Goal: Task Accomplishment & Management: Manage account settings

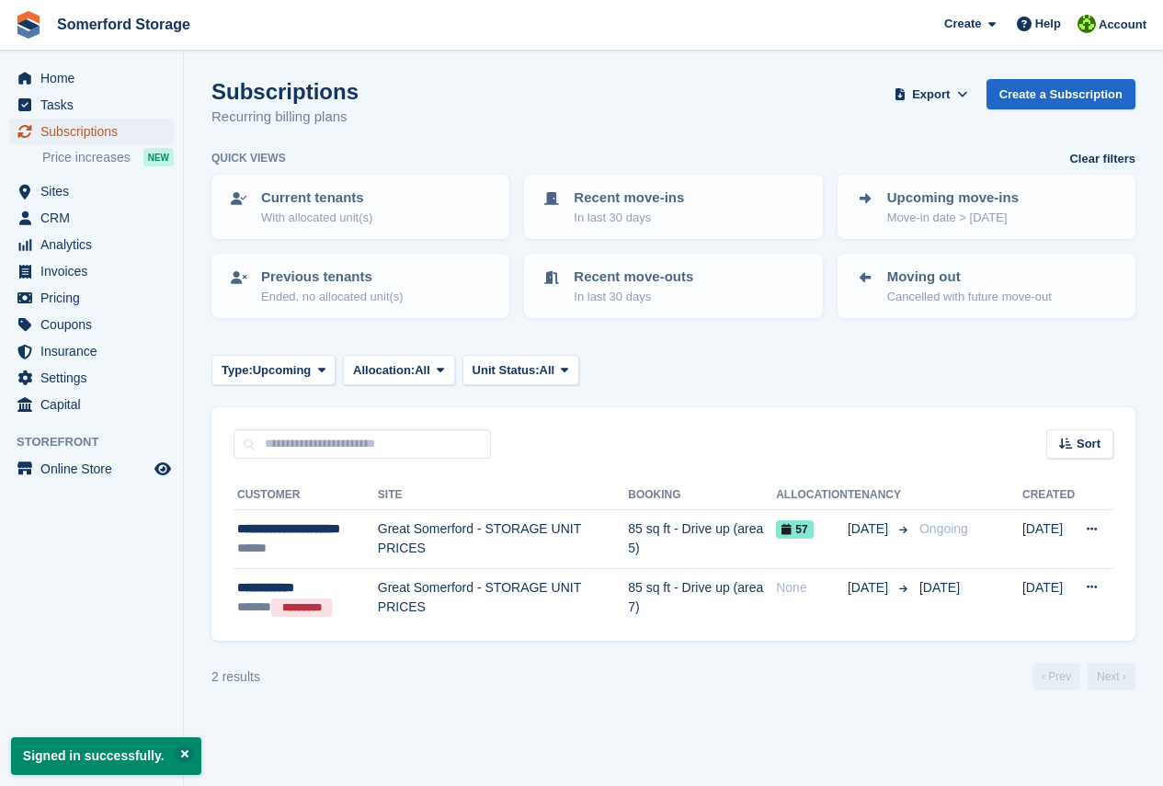
click at [109, 131] on span "Subscriptions" at bounding box center [95, 132] width 110 height 26
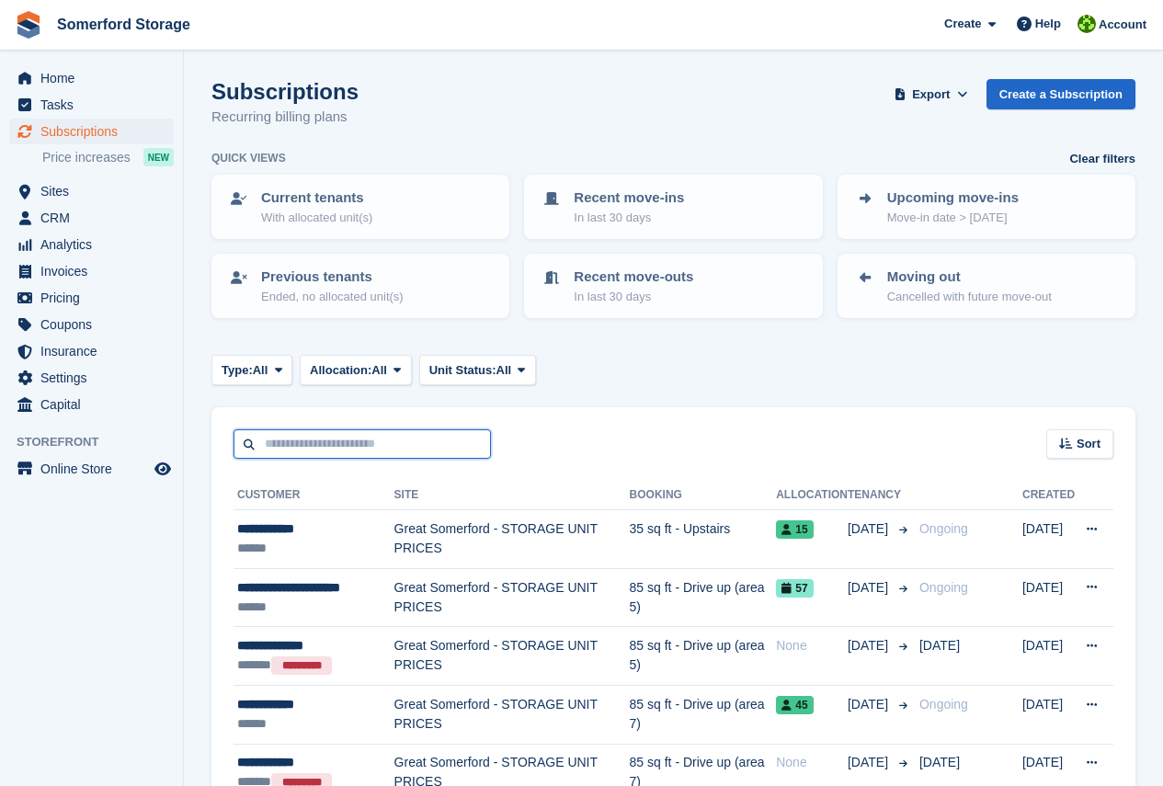
drag, startPoint x: 356, startPoint y: 440, endPoint x: 354, endPoint y: 429, distance: 11.2
click at [356, 440] on input "text" at bounding box center [362, 444] width 257 height 30
type input "****"
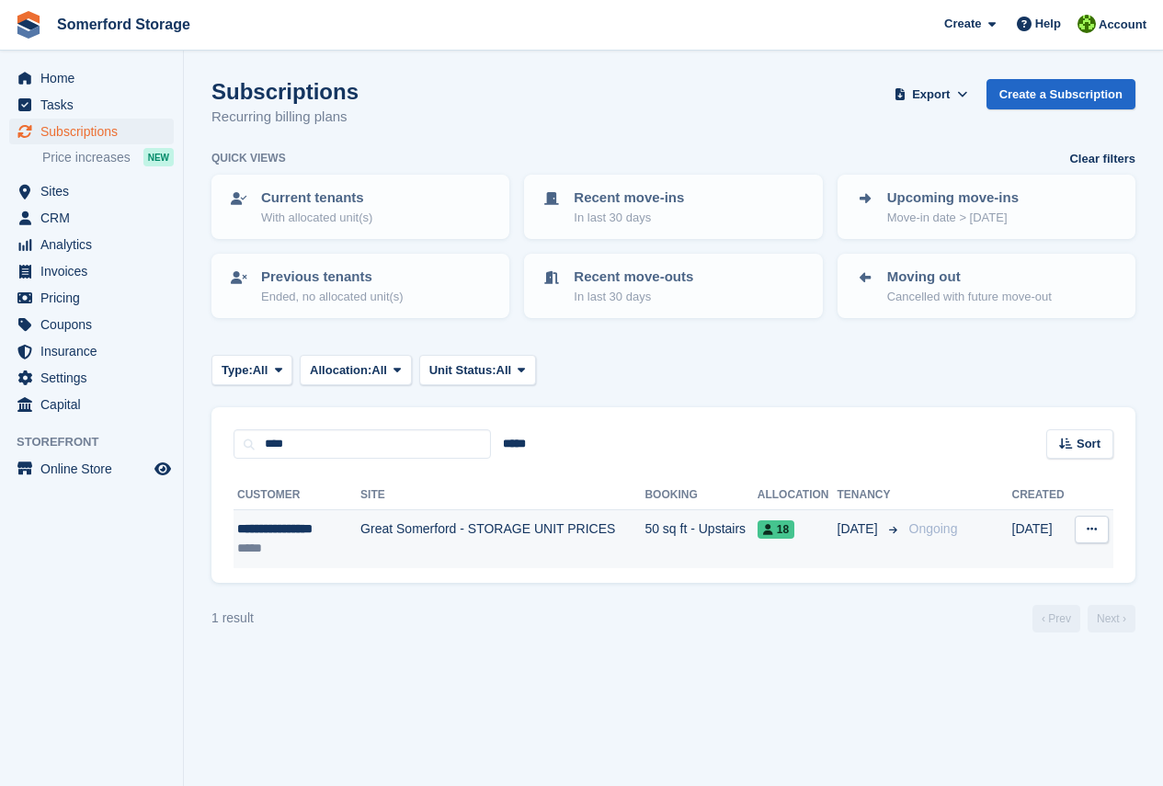
click at [319, 536] on div "**********" at bounding box center [292, 529] width 110 height 19
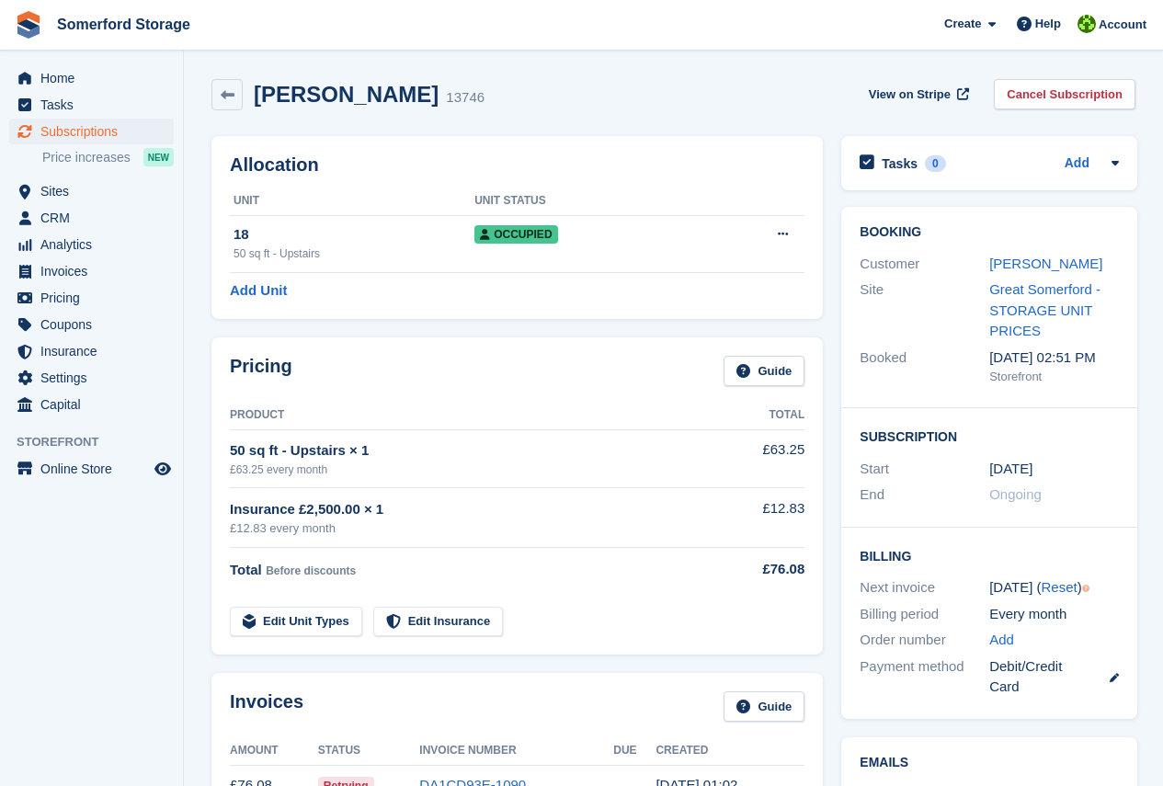
scroll to position [92, 0]
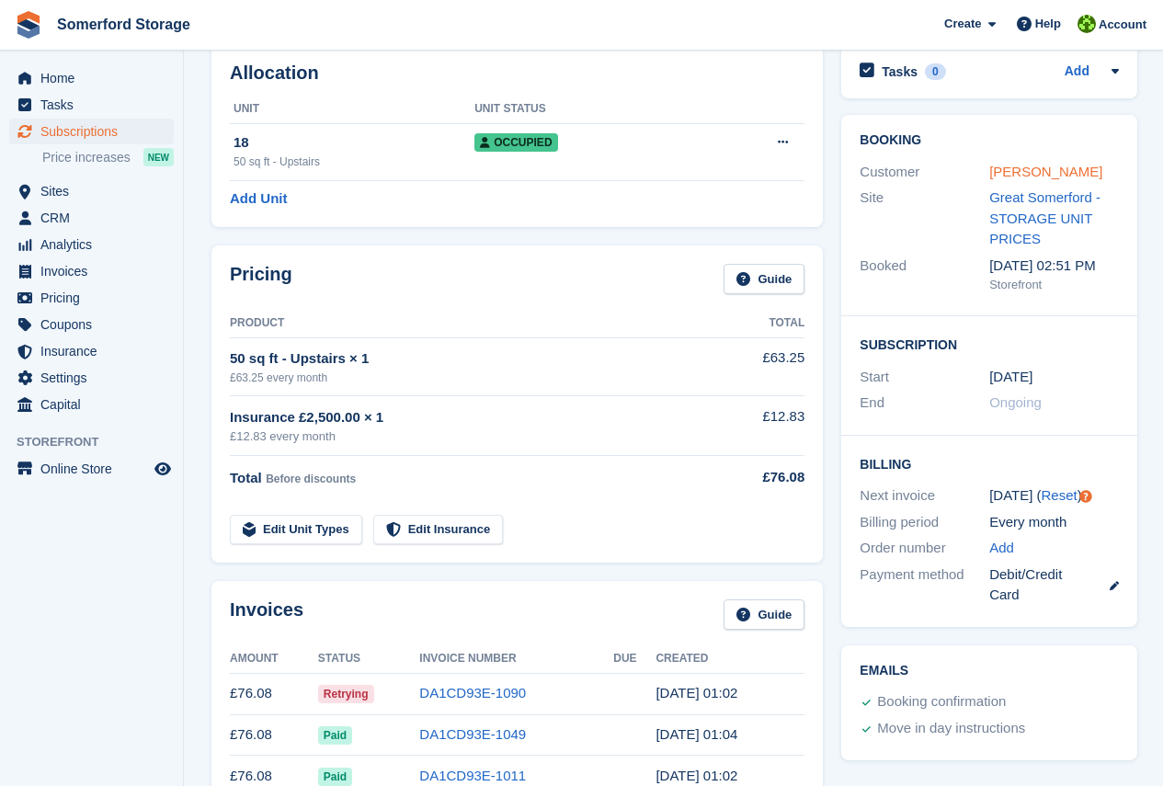
click at [1011, 177] on link "Eloise Carpenter" at bounding box center [1045, 172] width 113 height 16
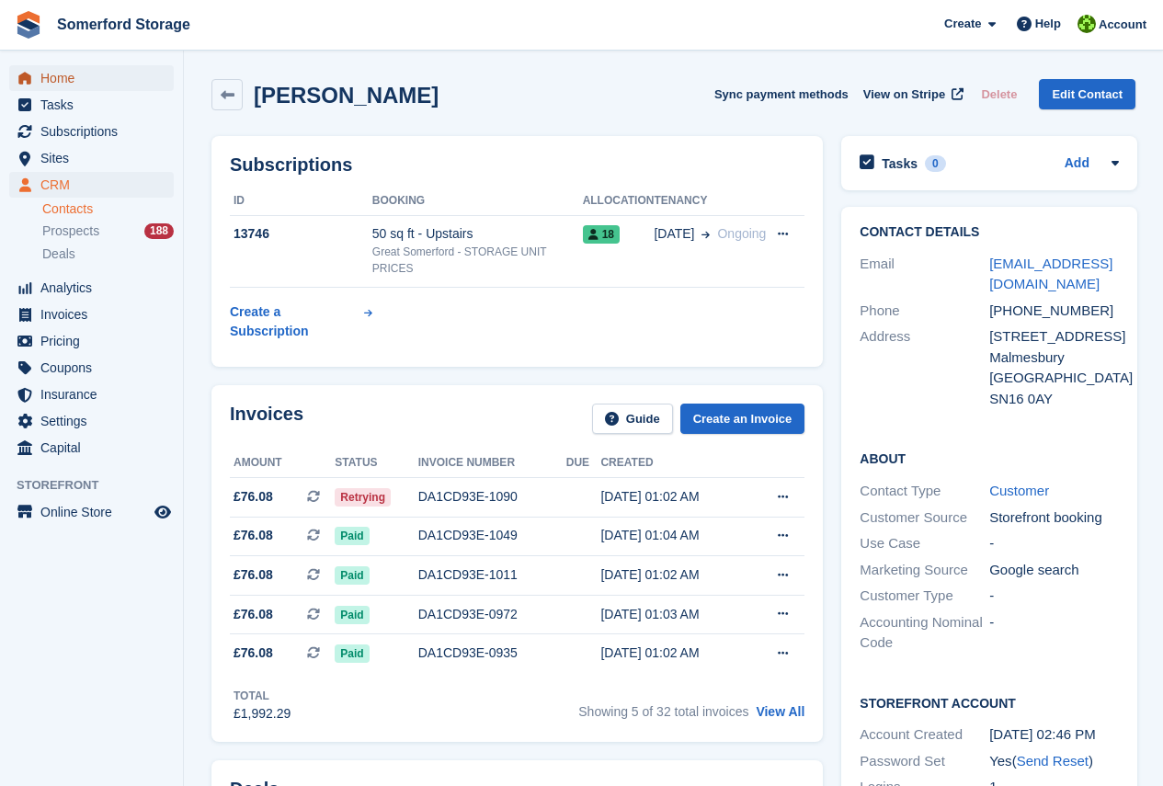
click at [70, 80] on span "Home" at bounding box center [95, 78] width 110 height 26
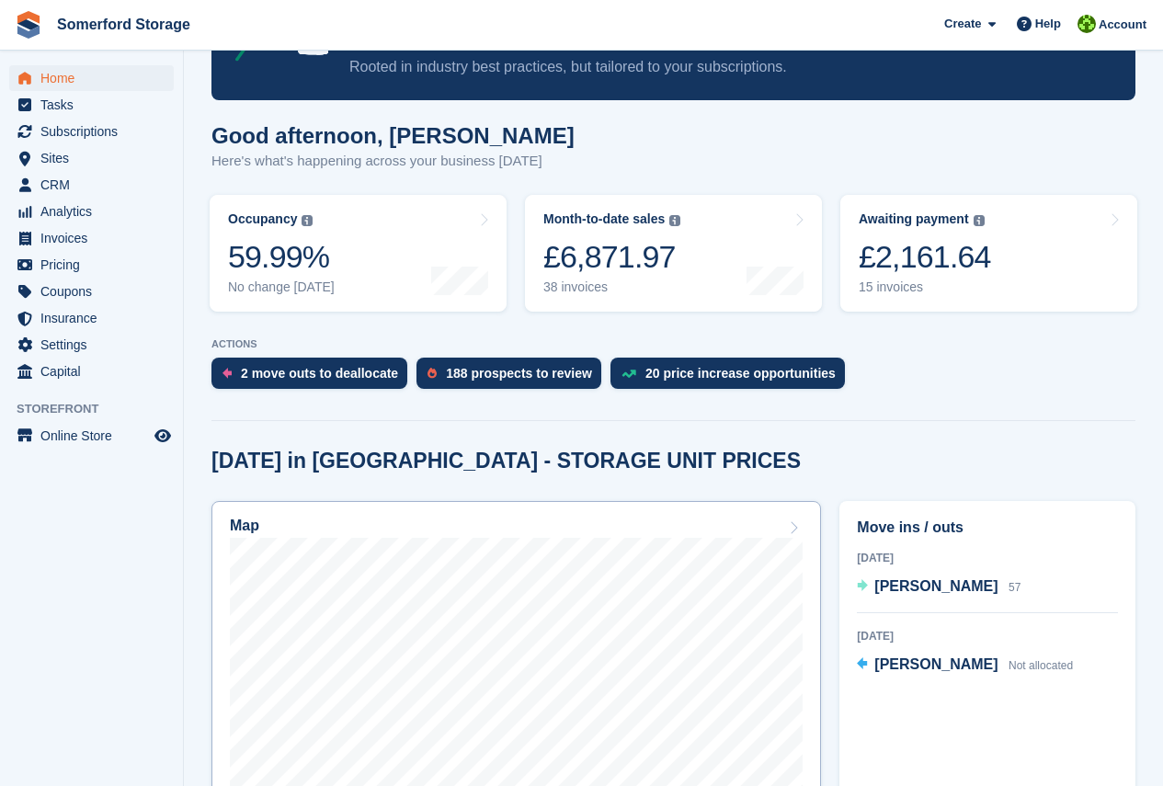
scroll to position [184, 0]
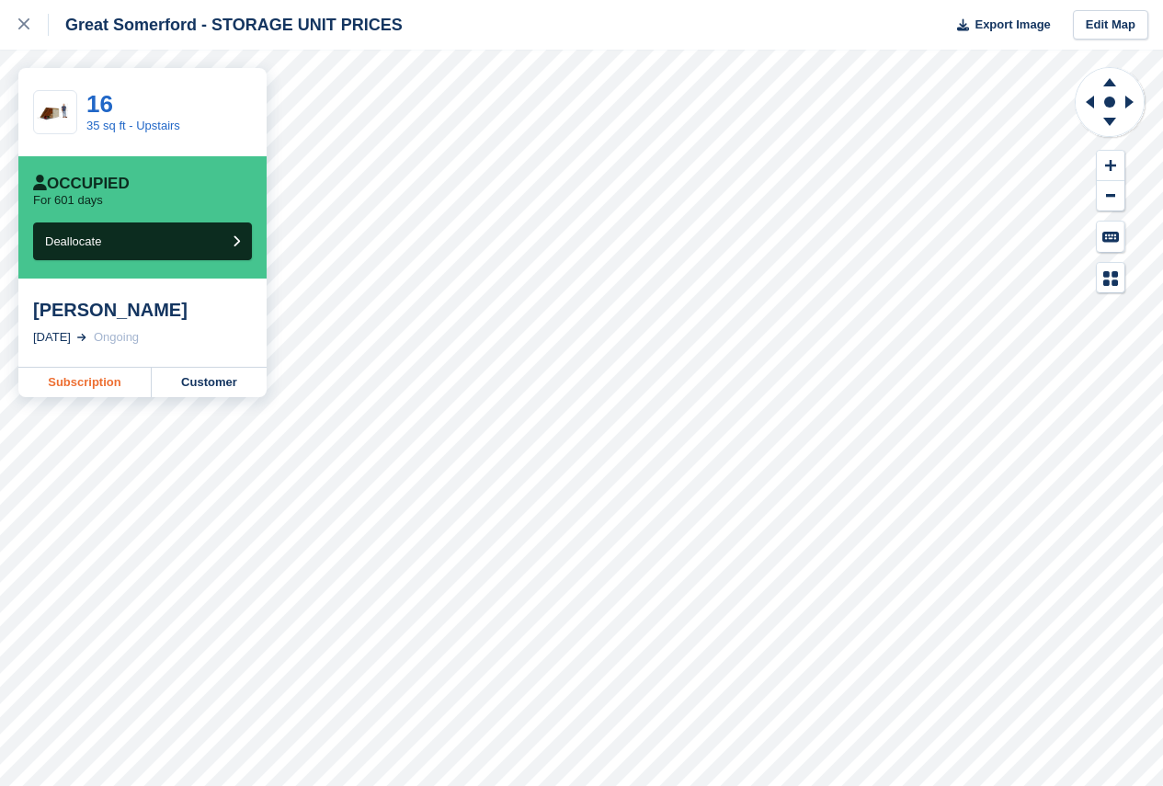
click at [85, 385] on link "Subscription" at bounding box center [84, 382] width 133 height 29
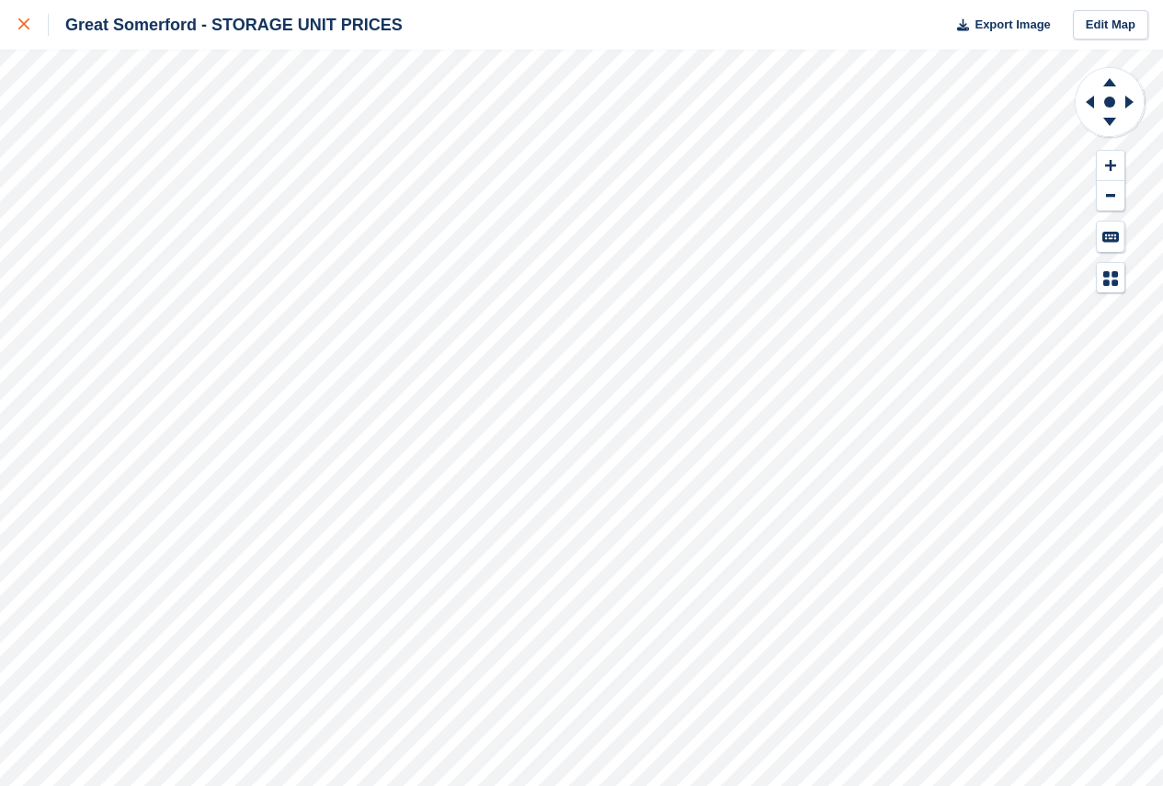
click at [23, 27] on icon at bounding box center [23, 23] width 11 height 11
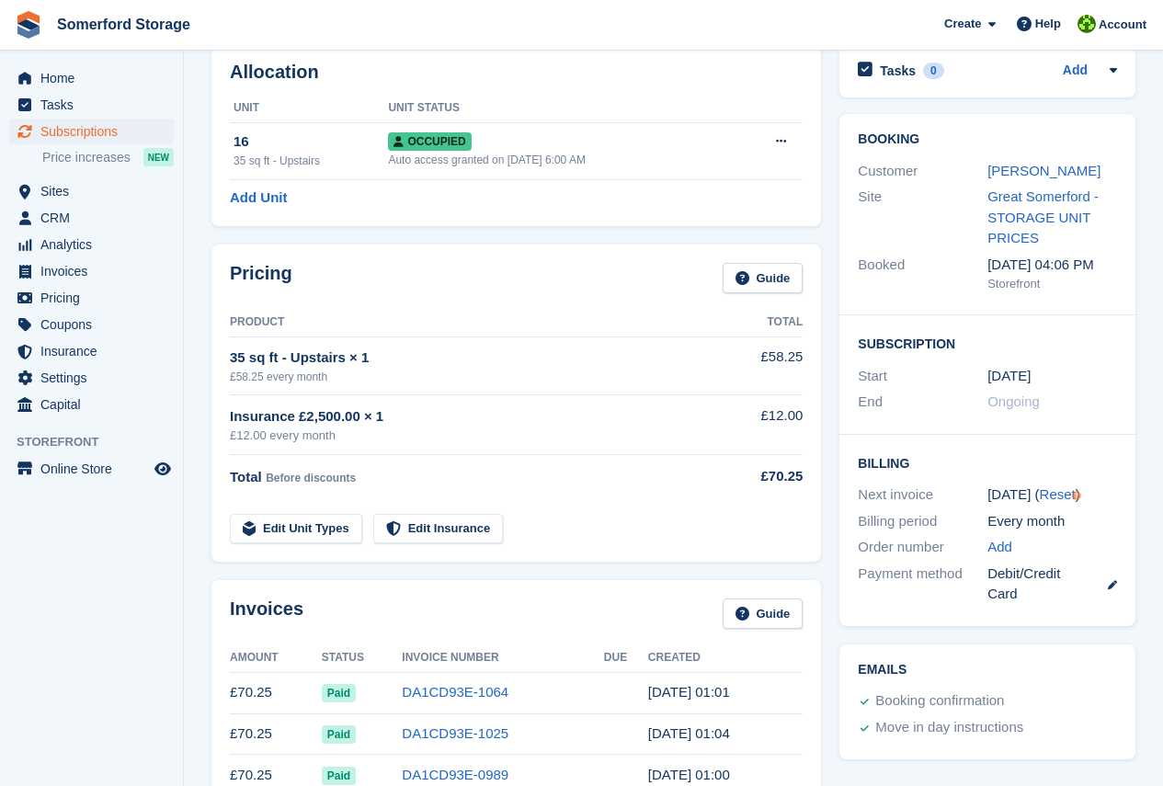
scroll to position [92, 0]
click at [1050, 170] on link "[PERSON_NAME]" at bounding box center [1044, 172] width 113 height 16
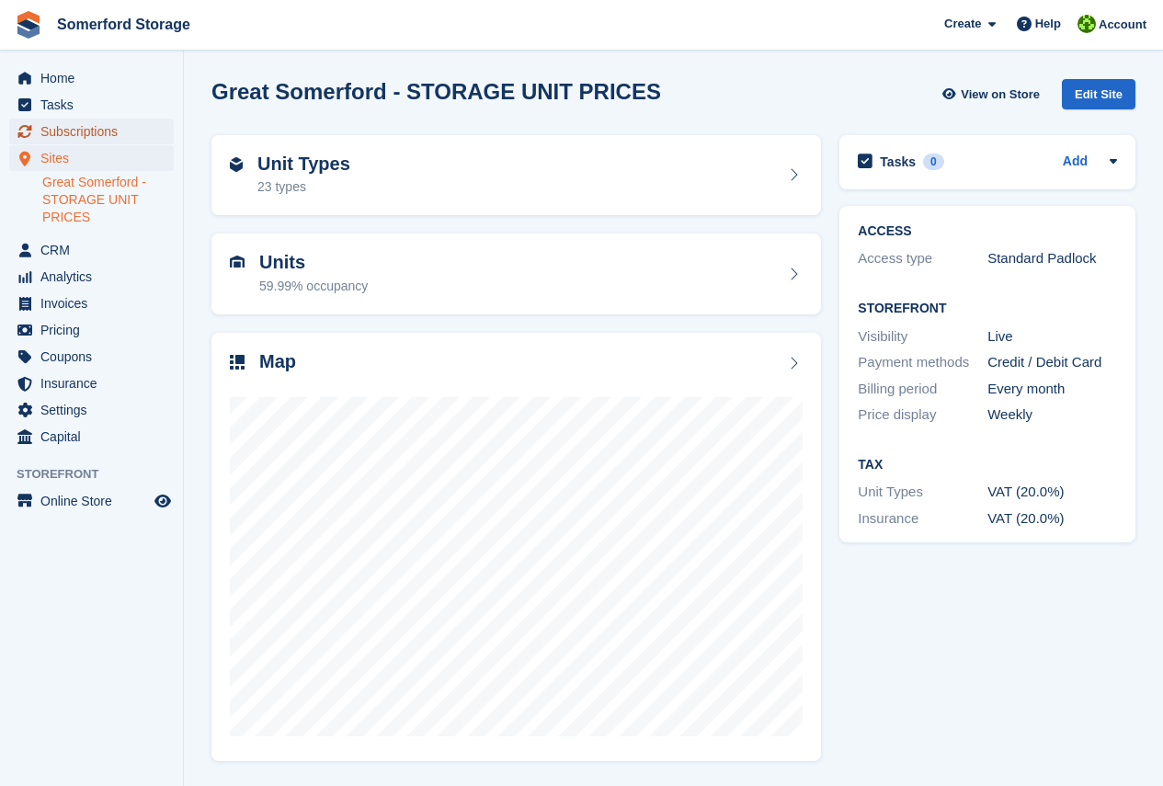
click at [99, 135] on span "Subscriptions" at bounding box center [95, 132] width 110 height 26
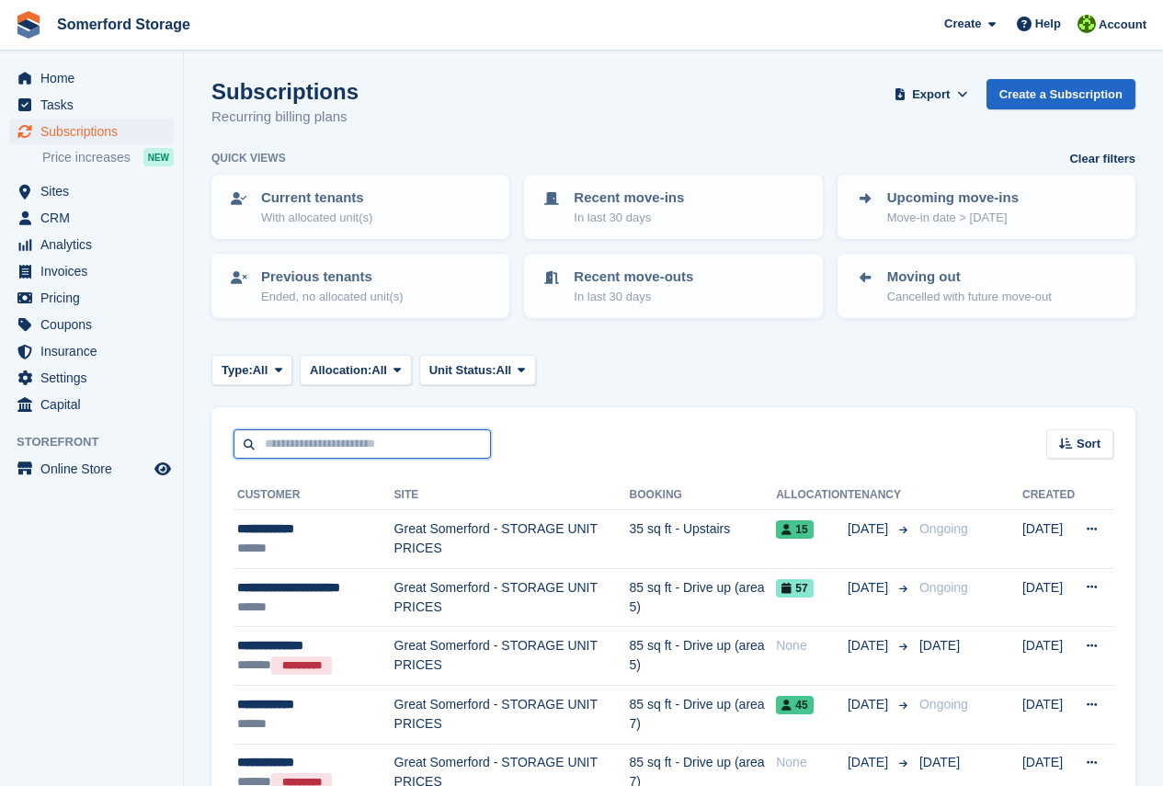
click at [337, 452] on input "text" at bounding box center [362, 444] width 257 height 30
type input "****"
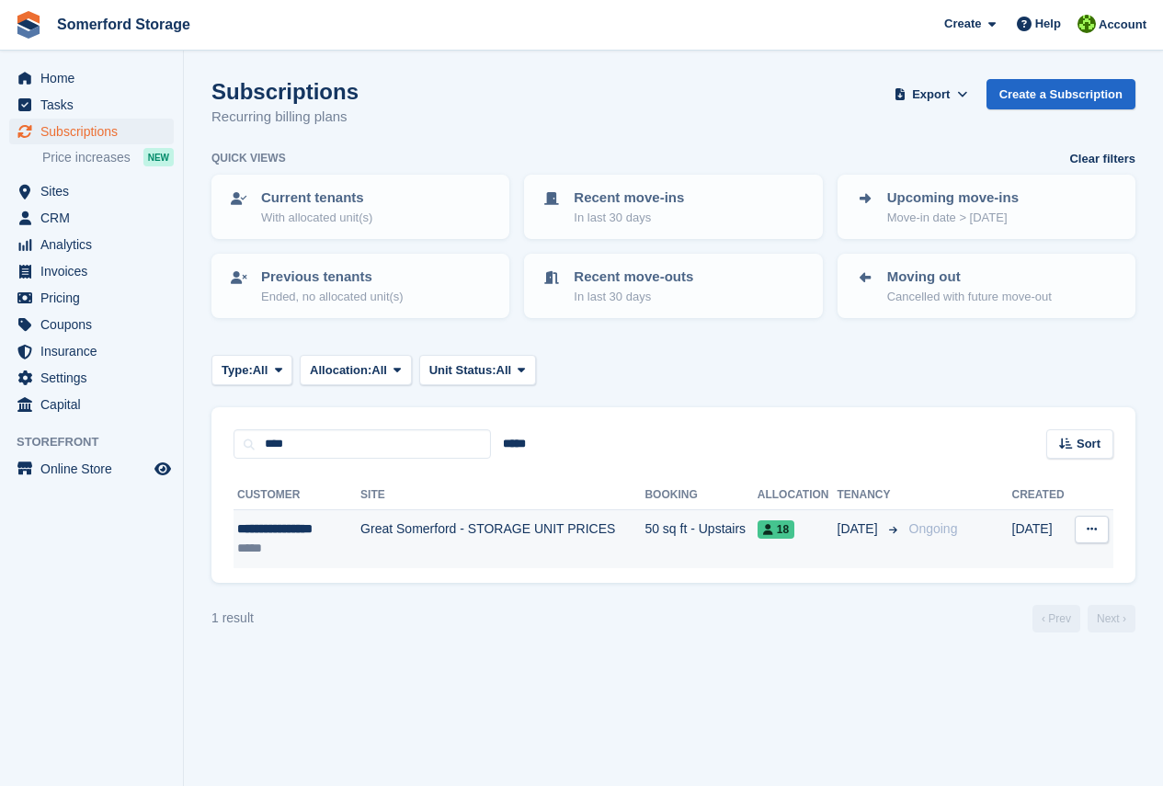
click at [286, 531] on div "**********" at bounding box center [292, 529] width 110 height 19
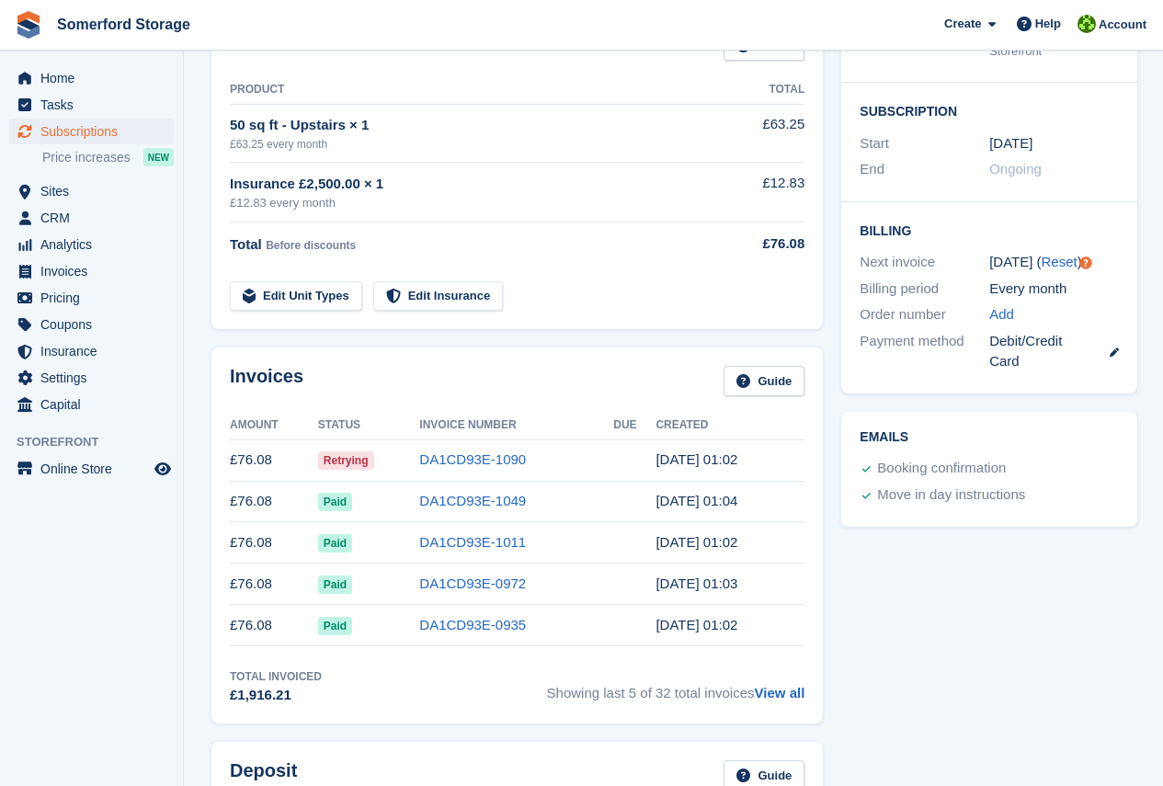
scroll to position [368, 0]
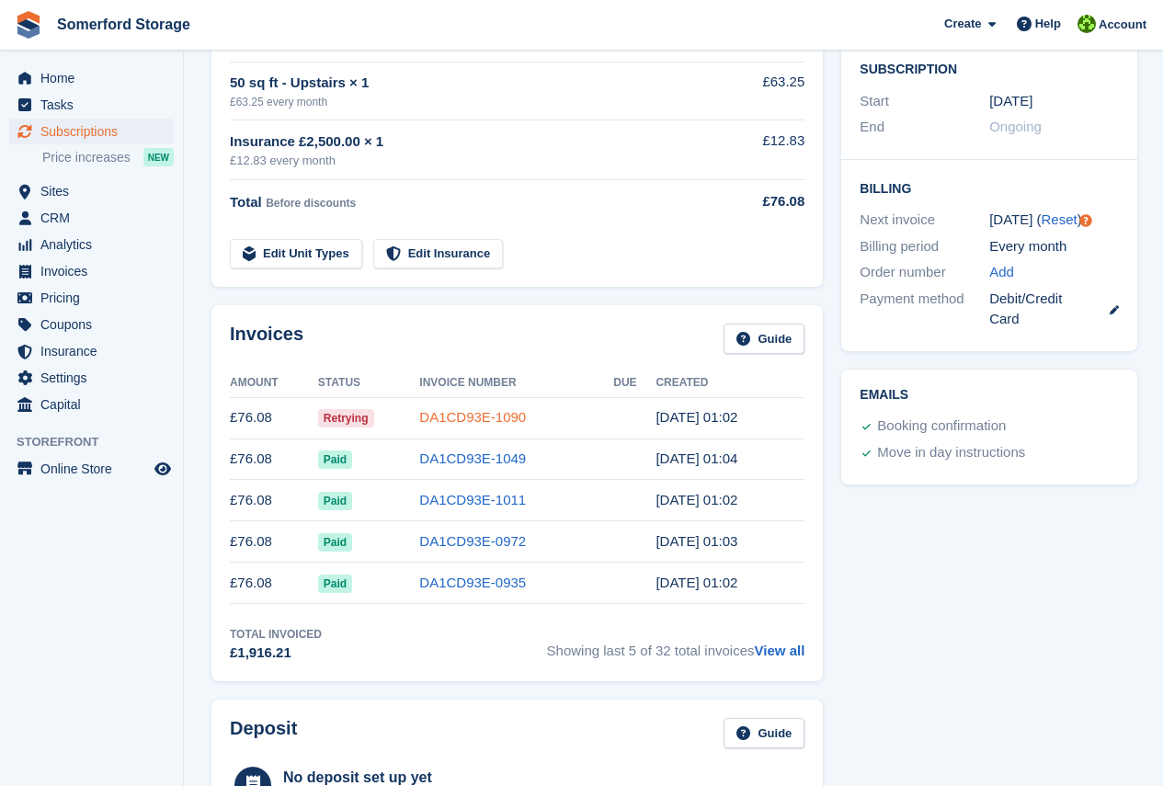
click at [483, 417] on link "DA1CD93E-1090" at bounding box center [472, 417] width 107 height 16
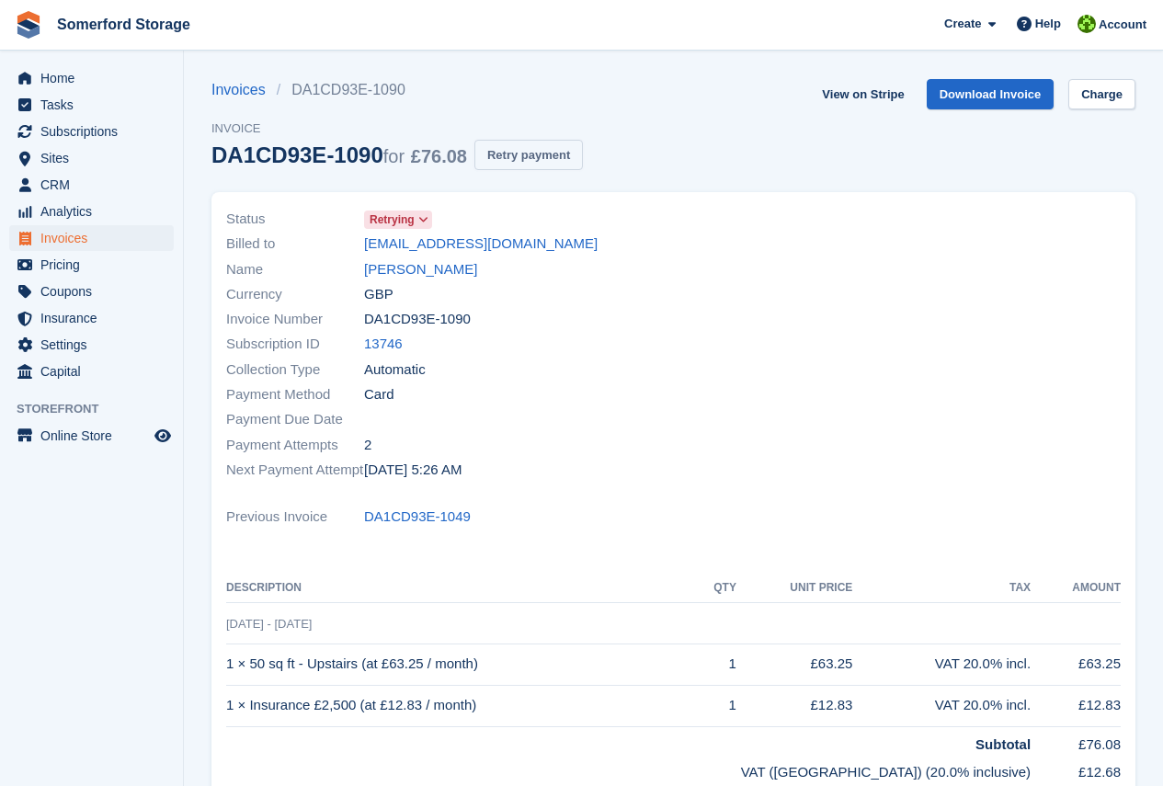
click at [543, 151] on button "Retry payment" at bounding box center [528, 155] width 109 height 30
click at [540, 154] on button "Retry payment" at bounding box center [528, 155] width 109 height 30
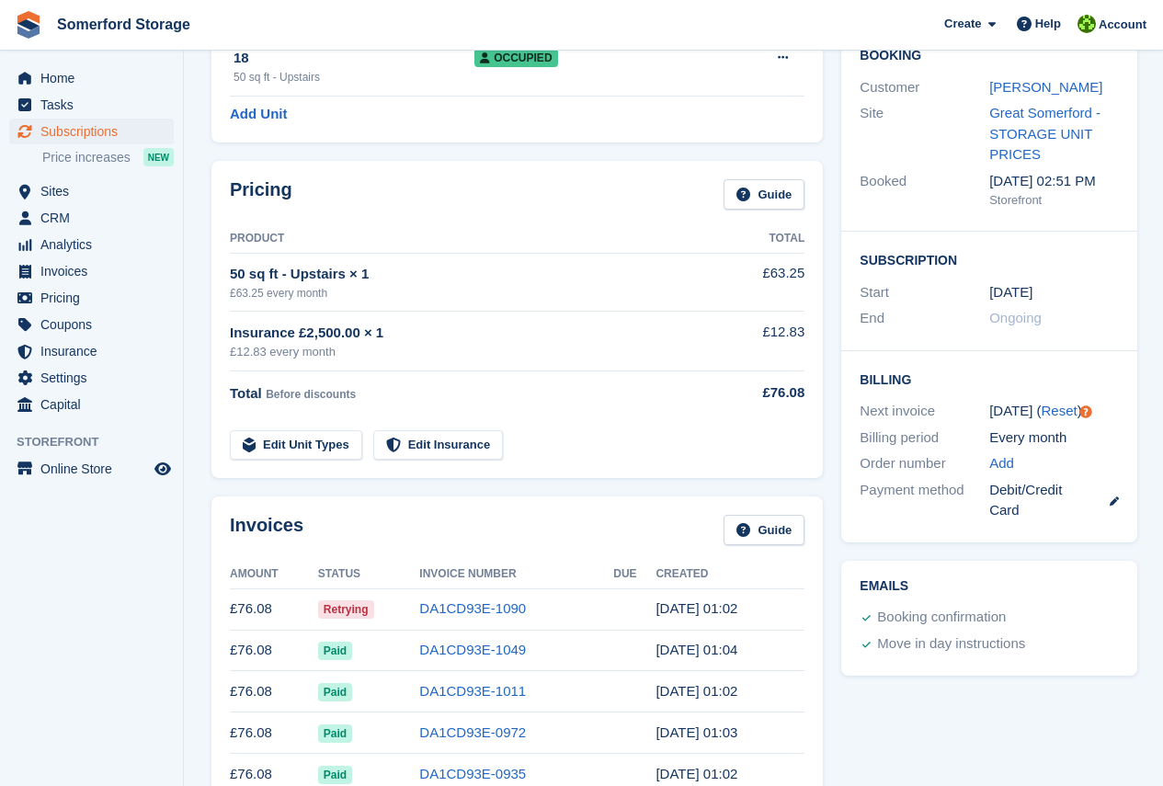
scroll to position [184, 0]
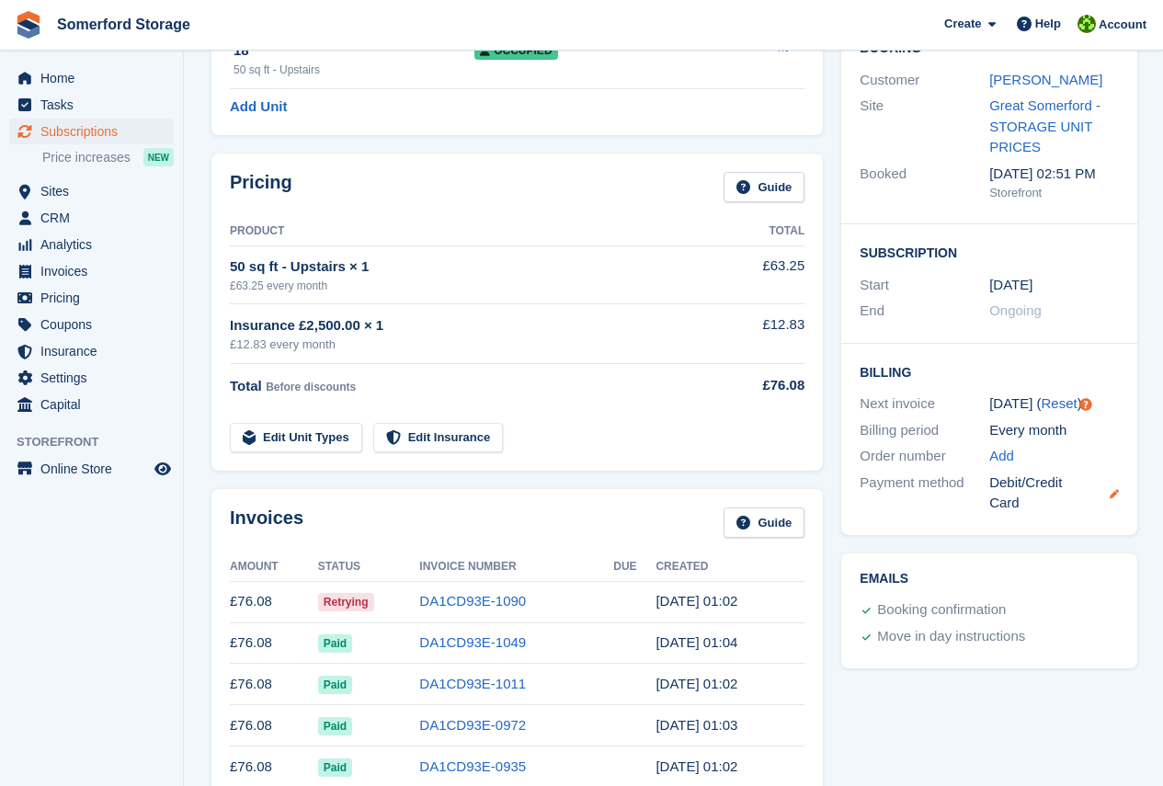
click at [1114, 497] on icon at bounding box center [1114, 493] width 9 height 9
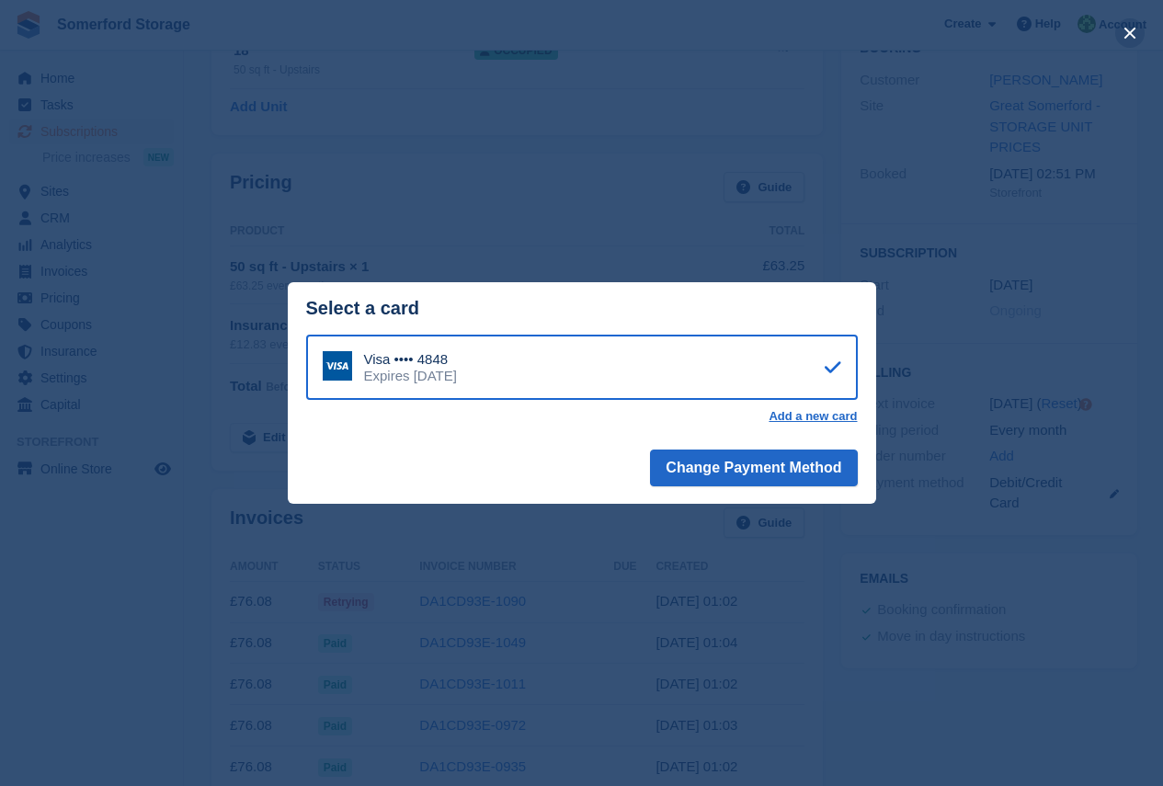
click at [1135, 33] on button "close" at bounding box center [1129, 32] width 29 height 29
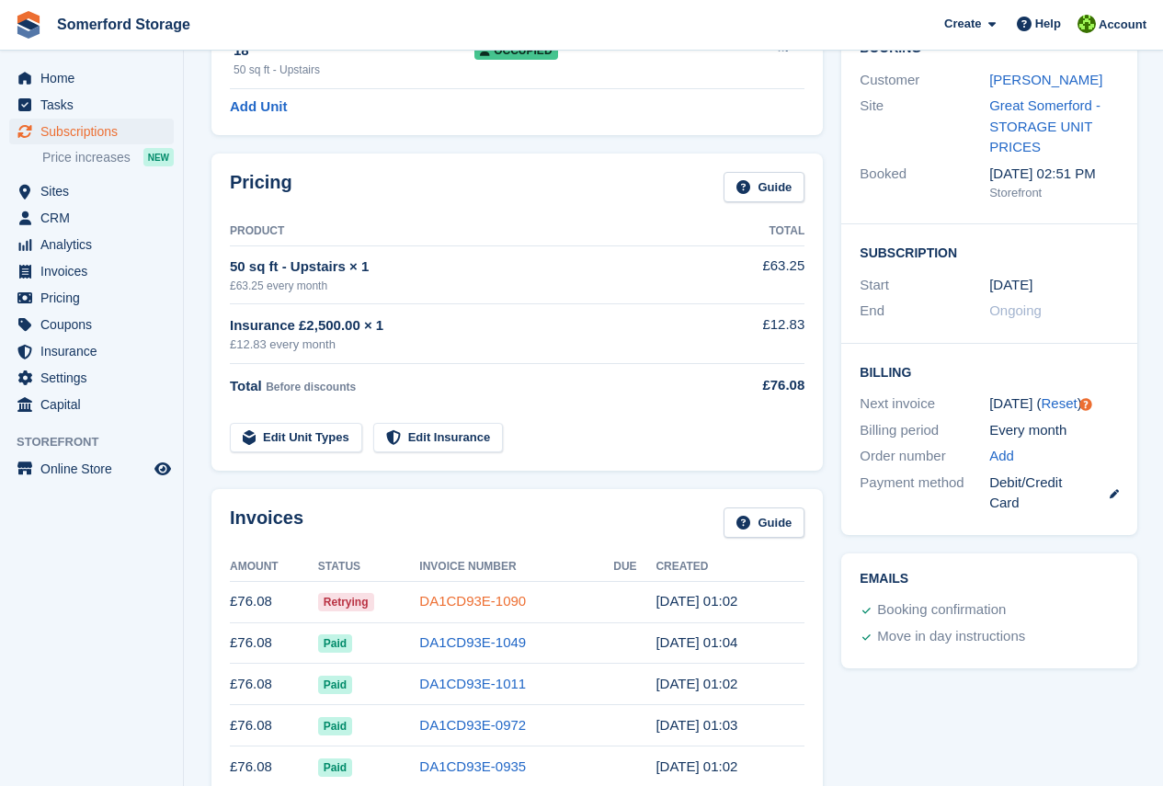
click at [466, 603] on link "DA1CD93E-1090" at bounding box center [472, 601] width 107 height 16
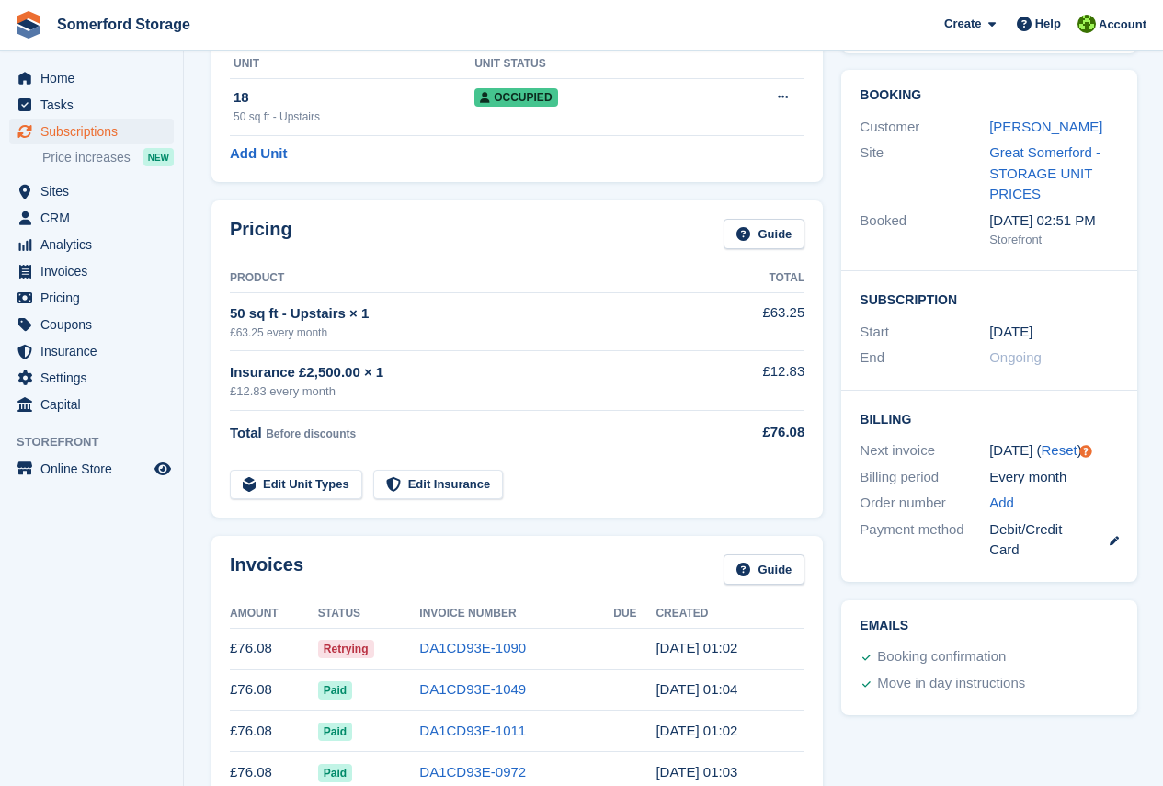
scroll to position [92, 0]
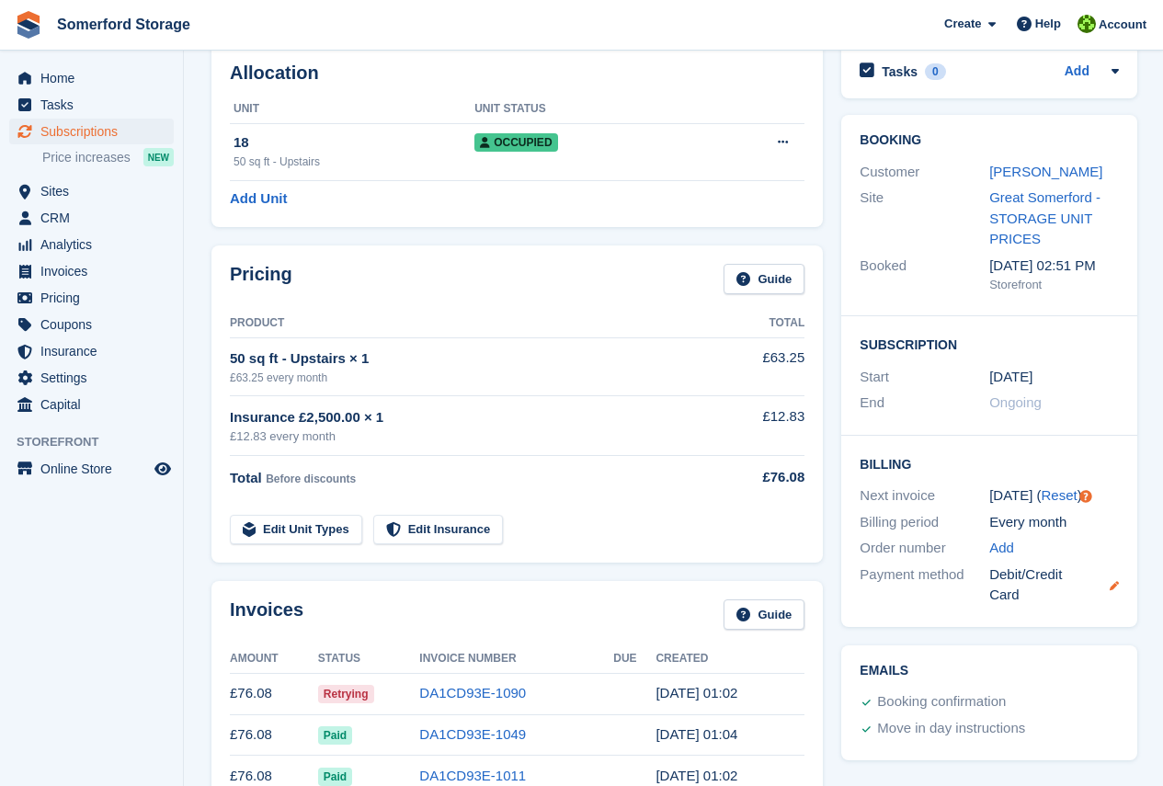
click at [1110, 584] on icon at bounding box center [1114, 585] width 9 height 9
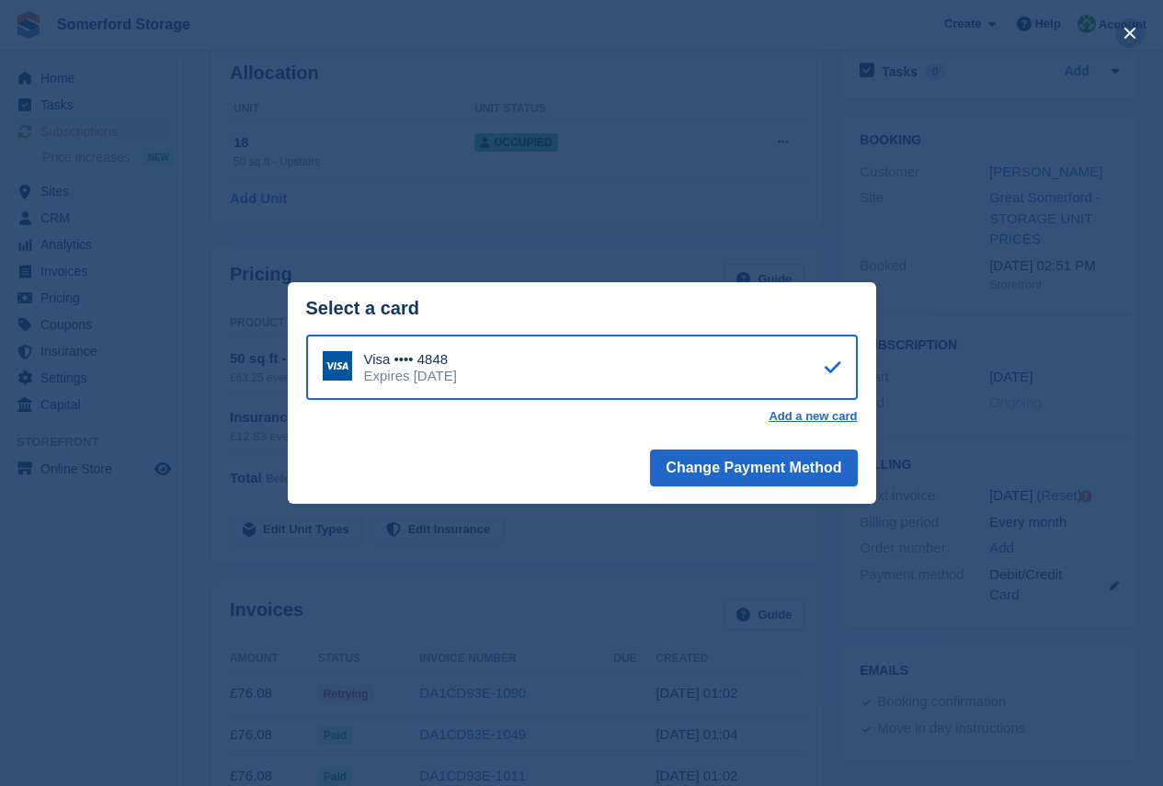
click at [1127, 29] on button "close" at bounding box center [1129, 32] width 29 height 29
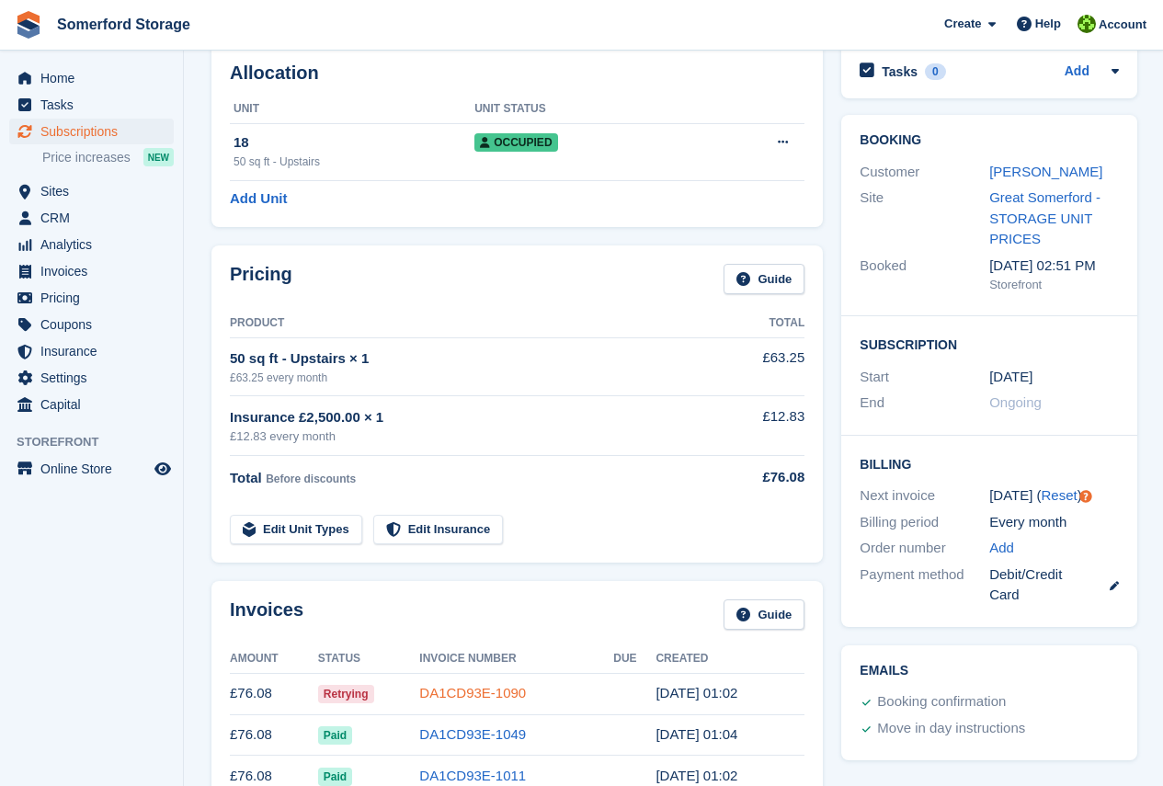
click at [458, 694] on link "DA1CD93E-1090" at bounding box center [472, 693] width 107 height 16
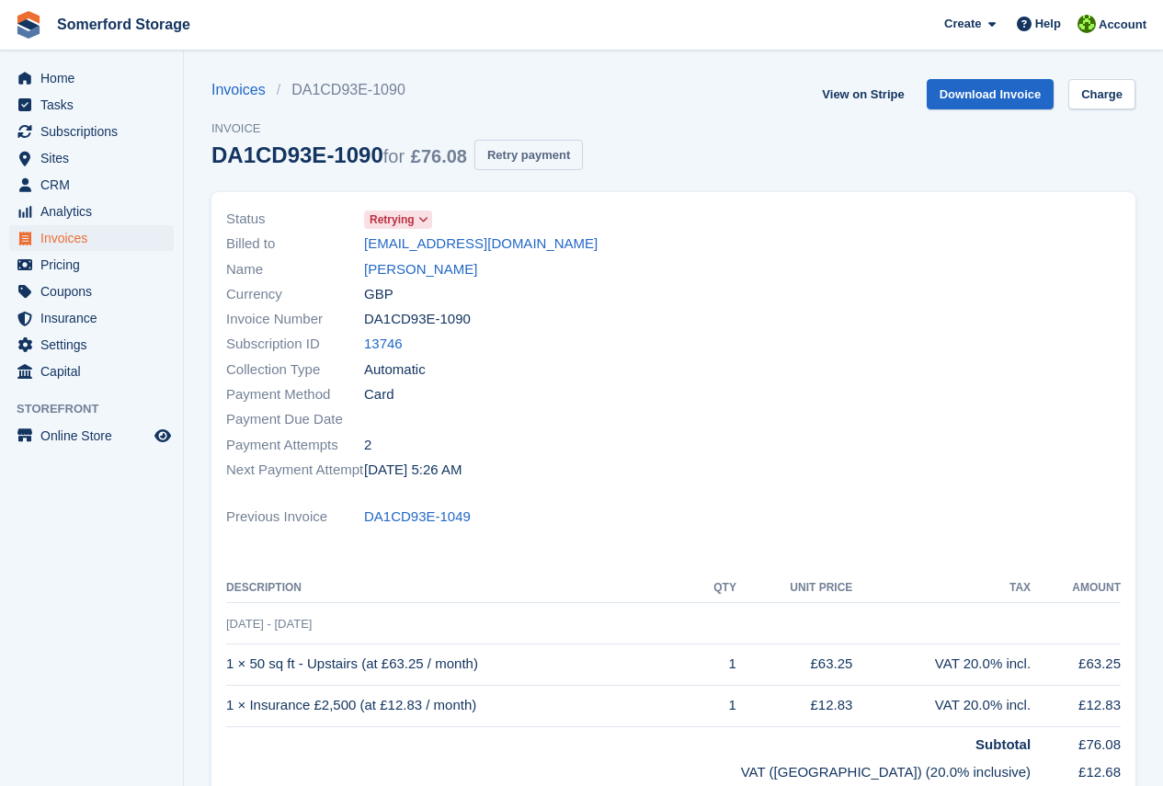
click at [536, 165] on button "Retry payment" at bounding box center [528, 155] width 109 height 30
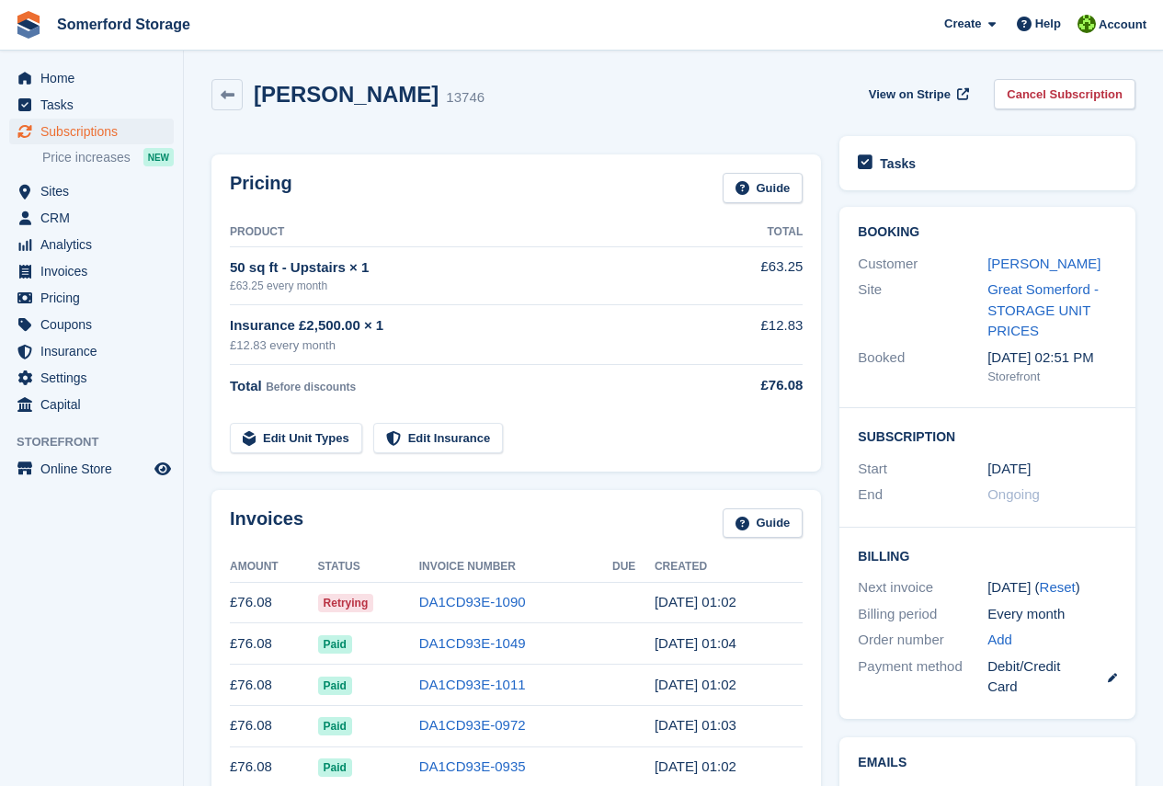
scroll to position [92, 0]
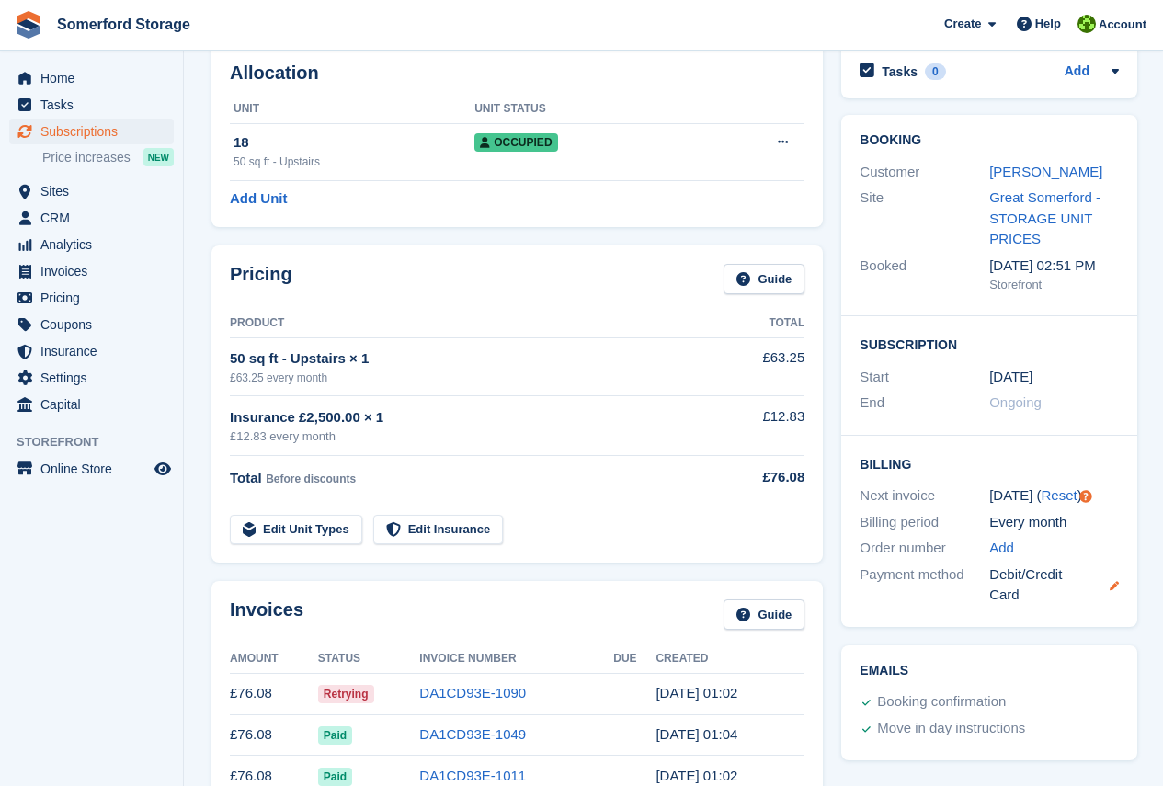
click at [1113, 588] on icon at bounding box center [1114, 585] width 9 height 9
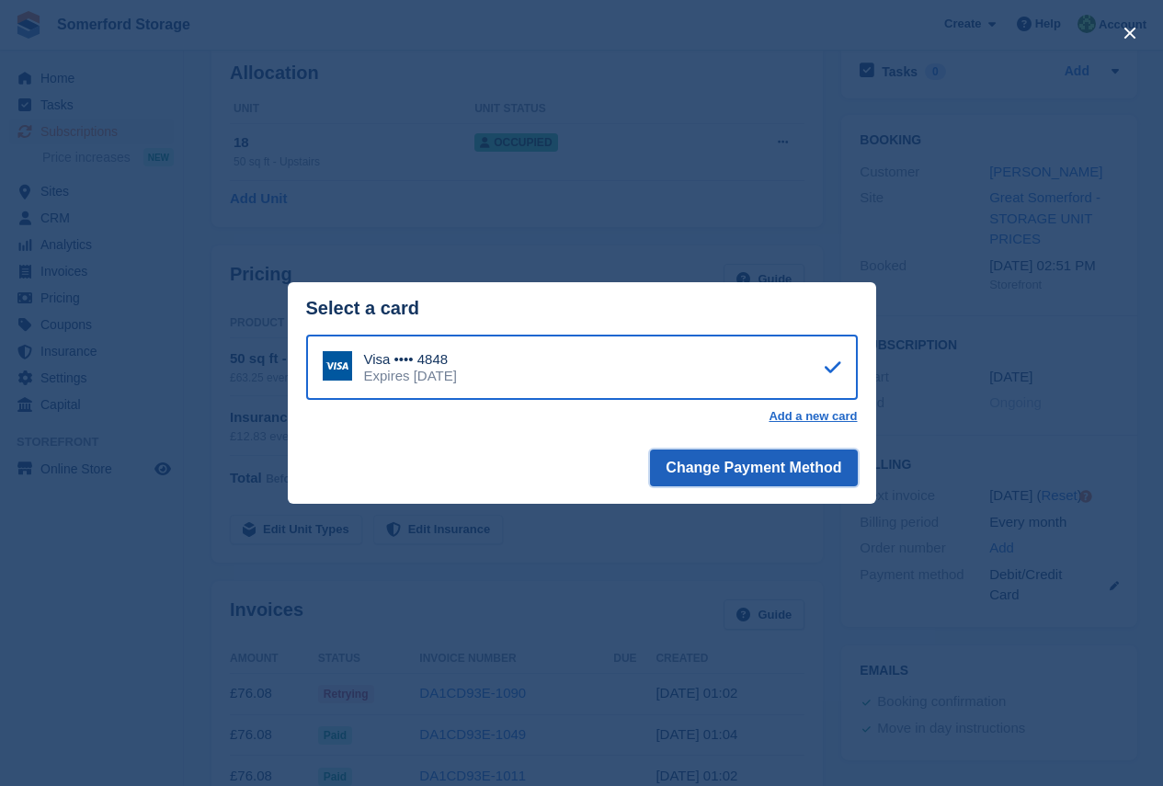
click at [761, 466] on button "Change Payment Method" at bounding box center [753, 468] width 207 height 37
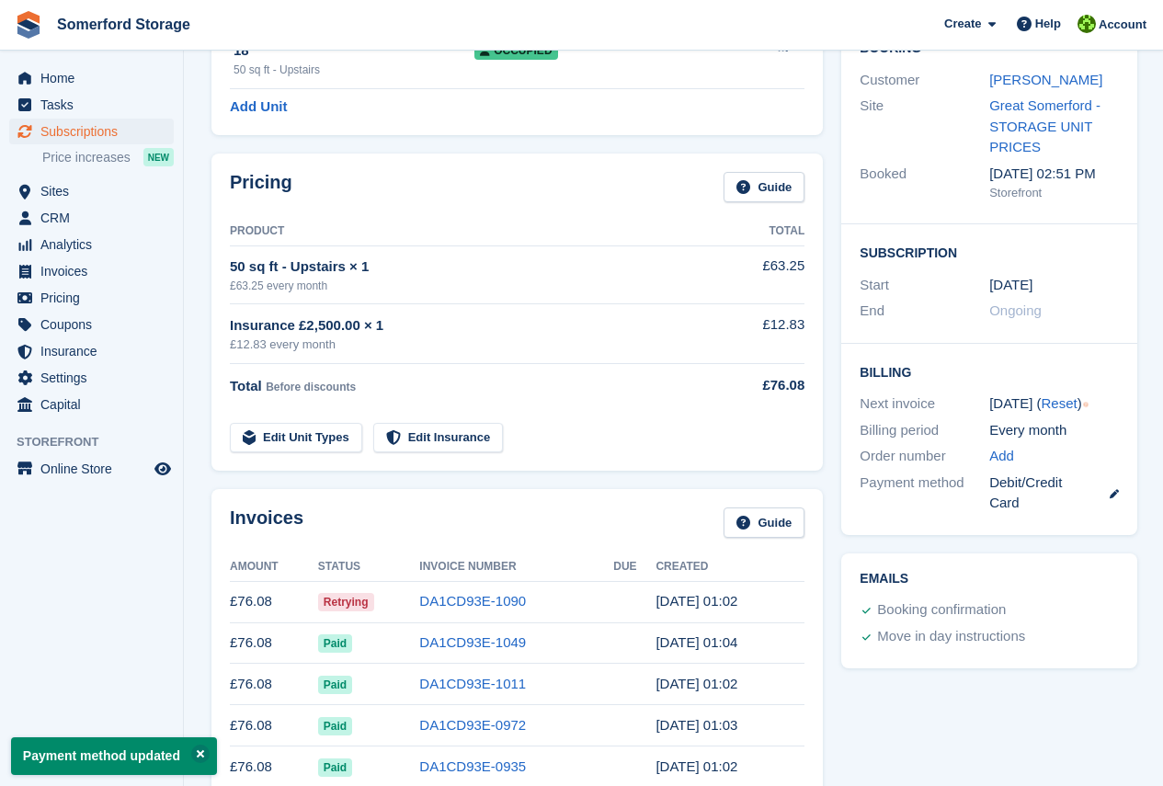
scroll to position [276, 0]
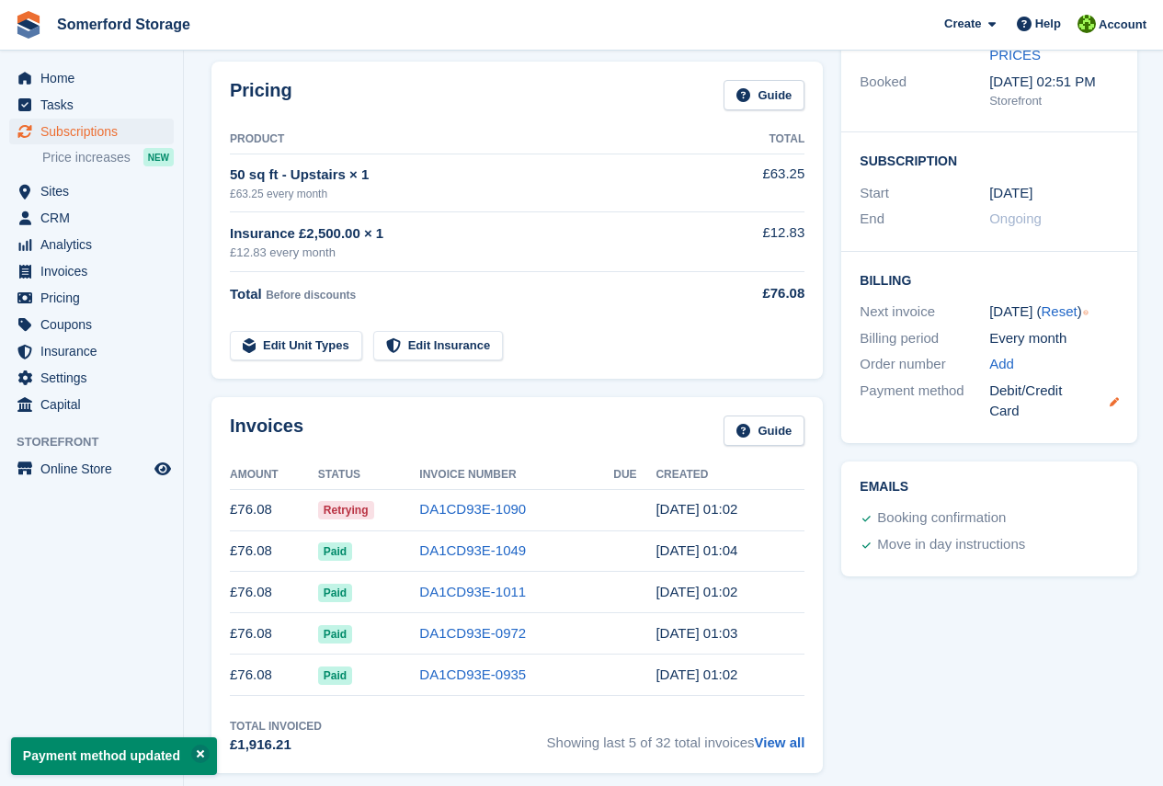
click at [1110, 405] on icon at bounding box center [1114, 401] width 9 height 9
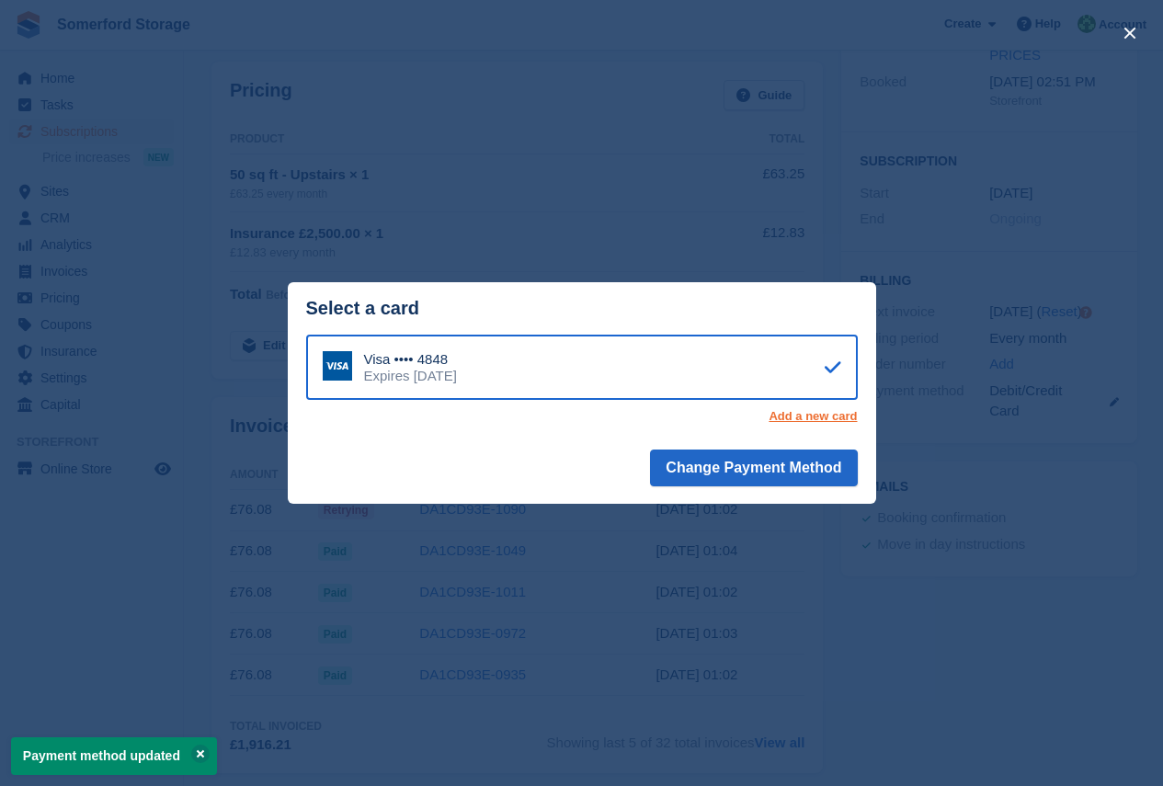
click at [807, 416] on link "Add a new card" at bounding box center [813, 416] width 88 height 15
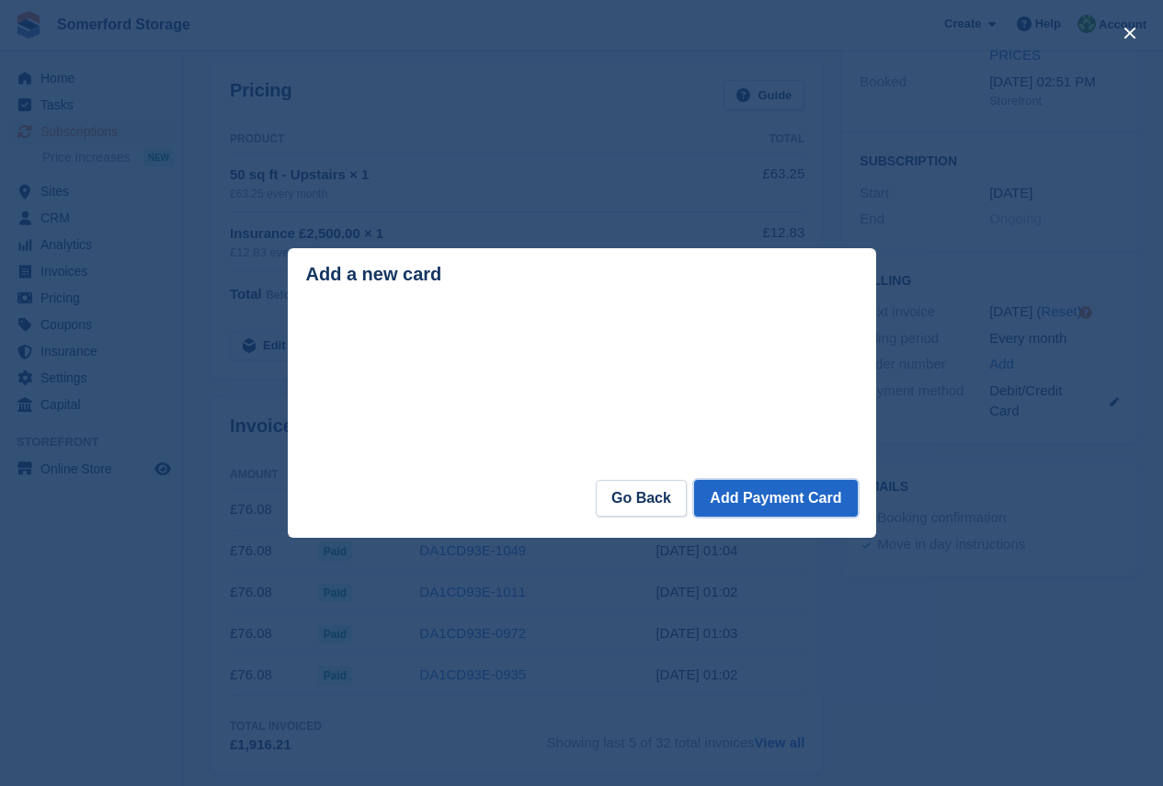
click at [741, 500] on button "Add Payment Card" at bounding box center [775, 498] width 163 height 37
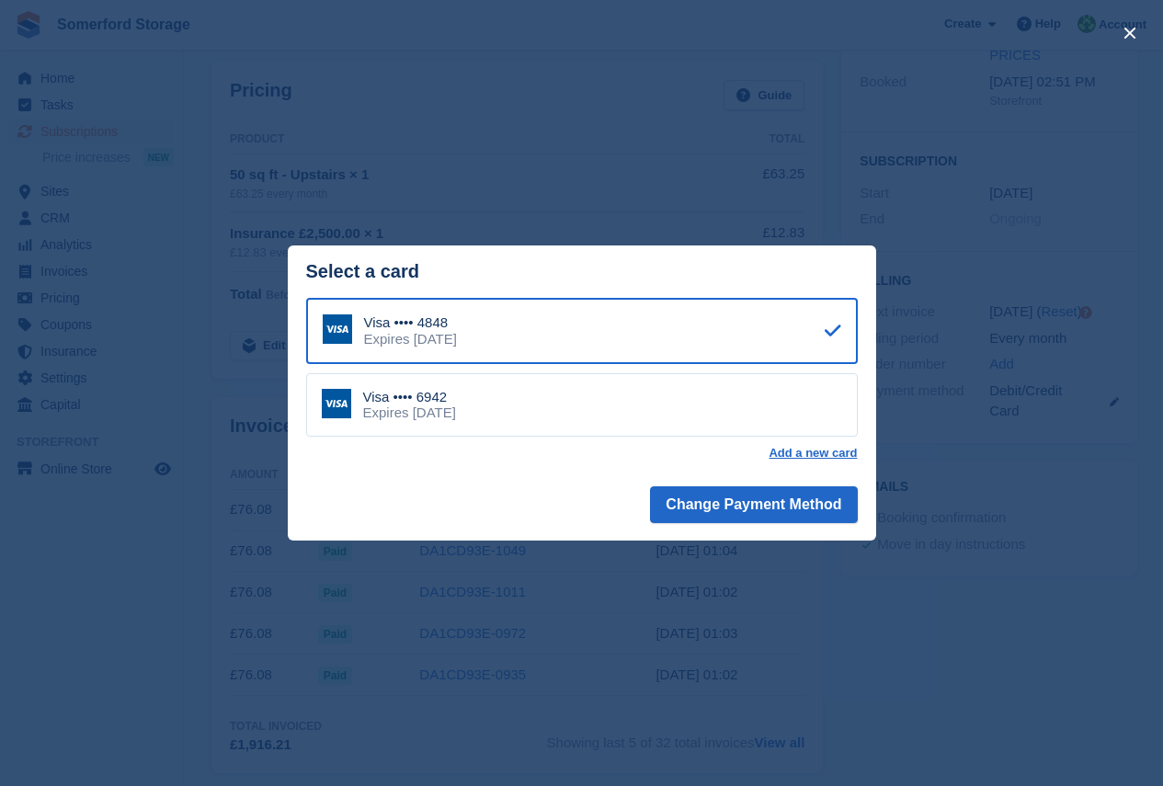
click at [451, 414] on div "Expires November 2026" at bounding box center [409, 413] width 93 height 17
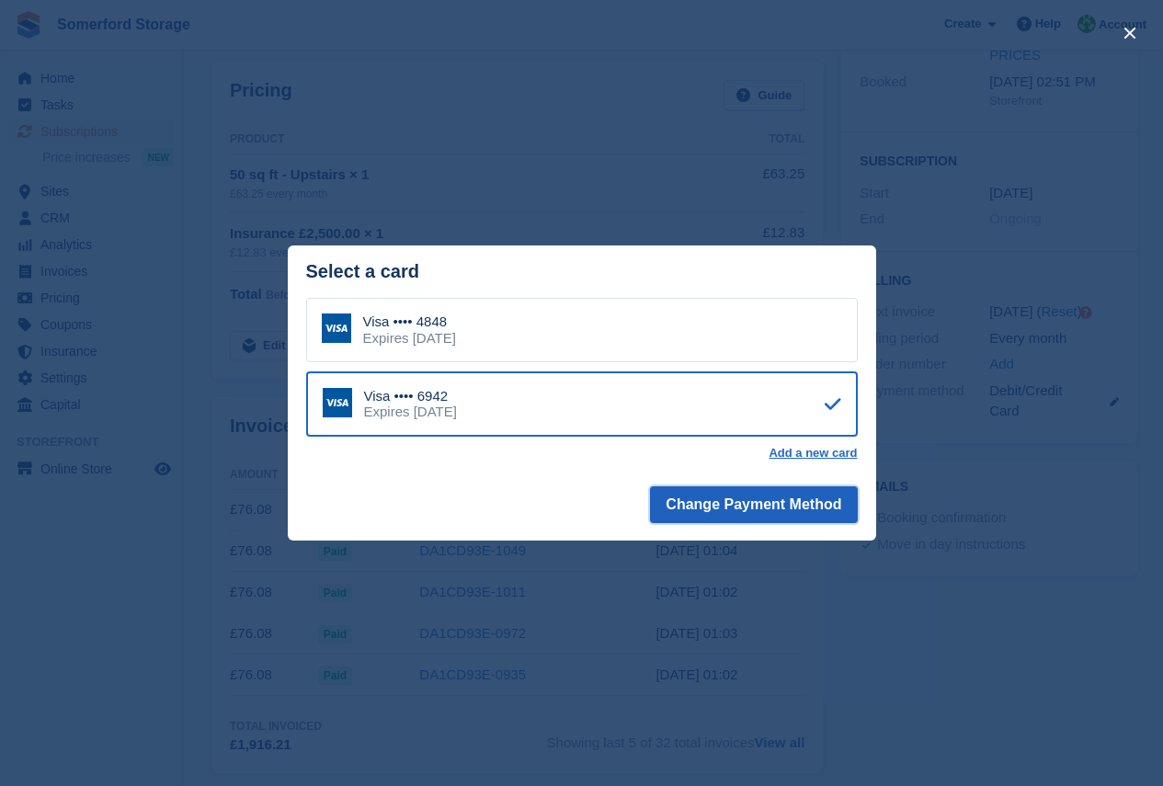
click at [820, 520] on button "Change Payment Method" at bounding box center [753, 504] width 207 height 37
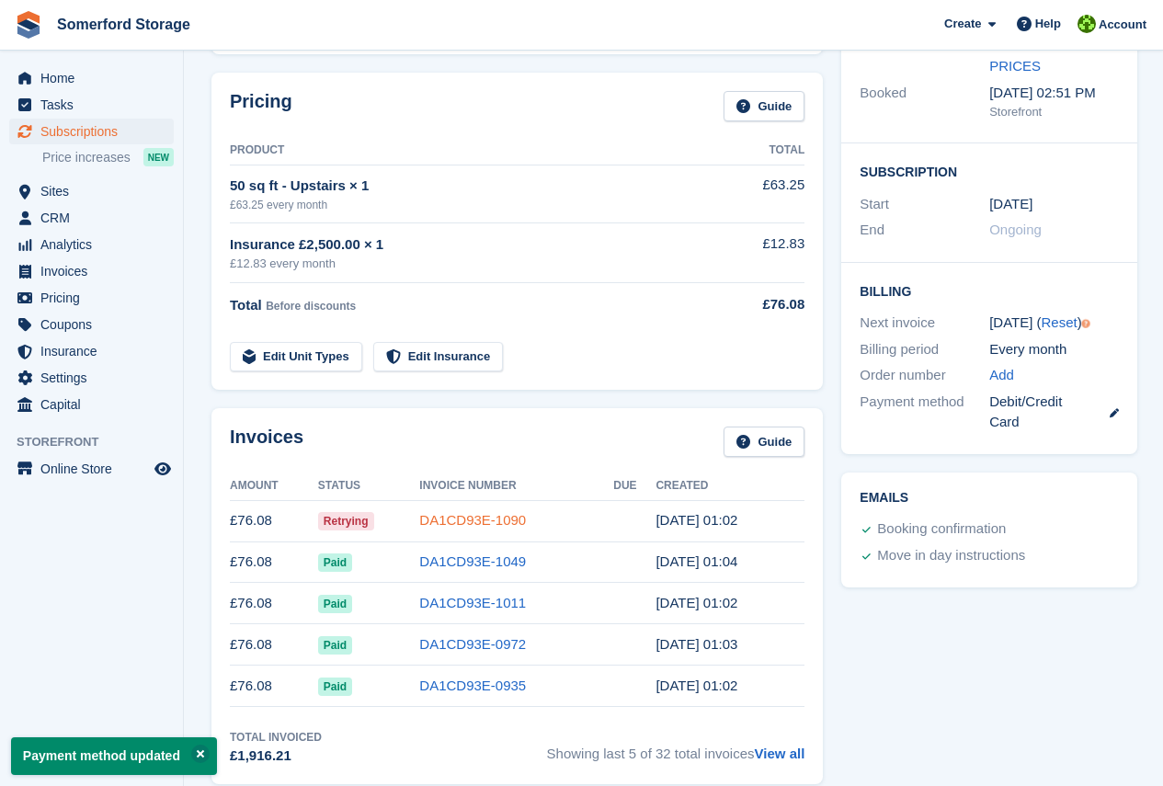
scroll to position [276, 0]
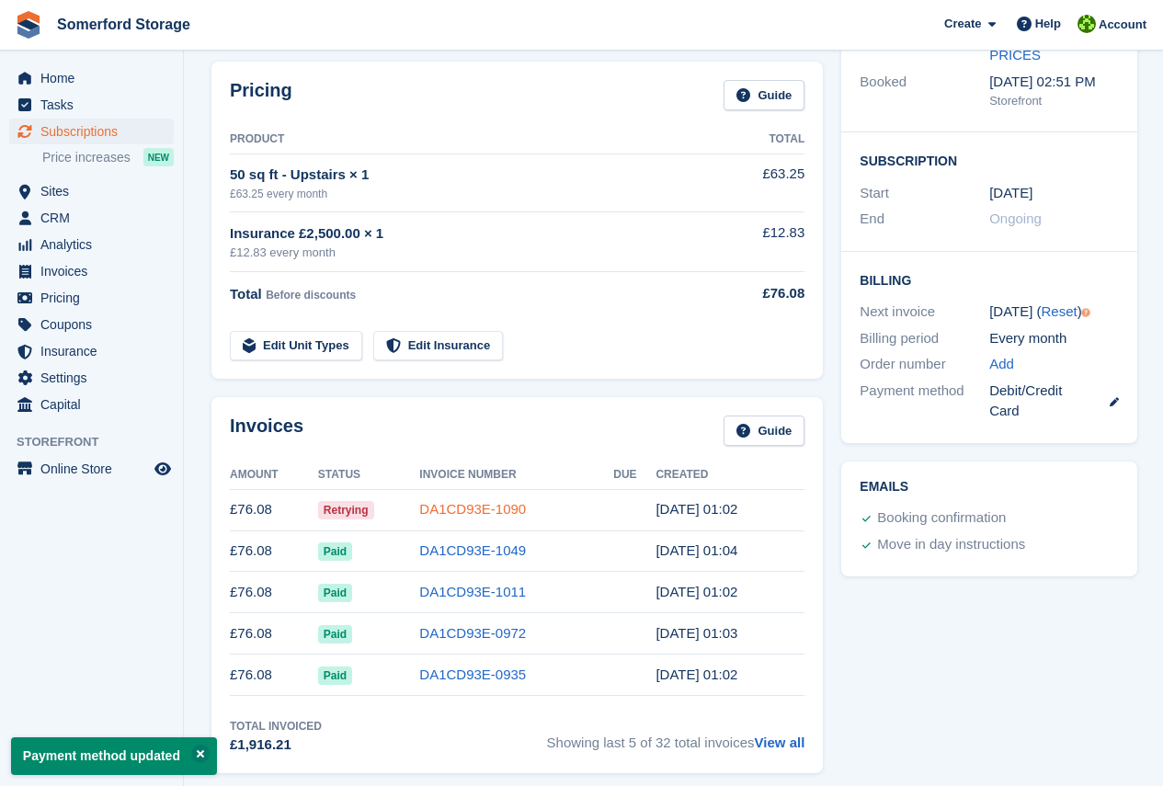
click at [498, 511] on link "DA1CD93E-1090" at bounding box center [472, 509] width 107 height 16
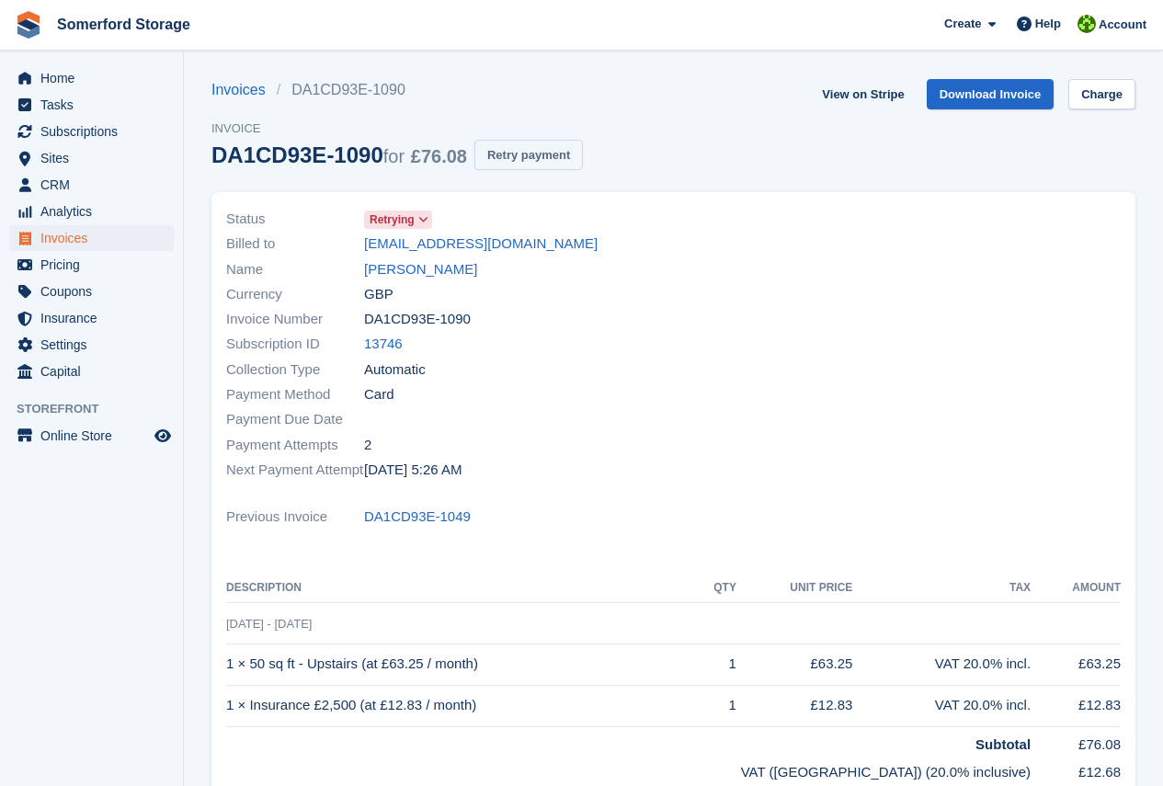
click at [536, 167] on button "Retry payment" at bounding box center [528, 155] width 109 height 30
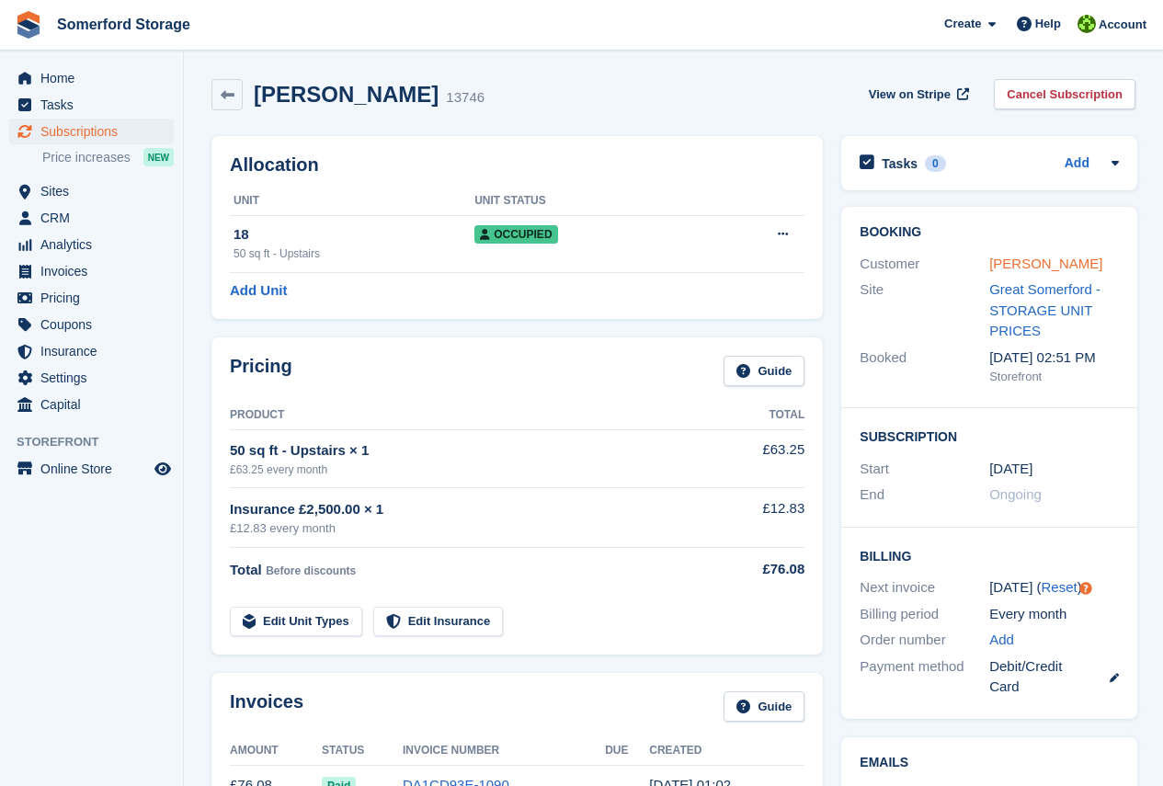
click at [1044, 258] on link "Eloise Carpenter" at bounding box center [1045, 264] width 113 height 16
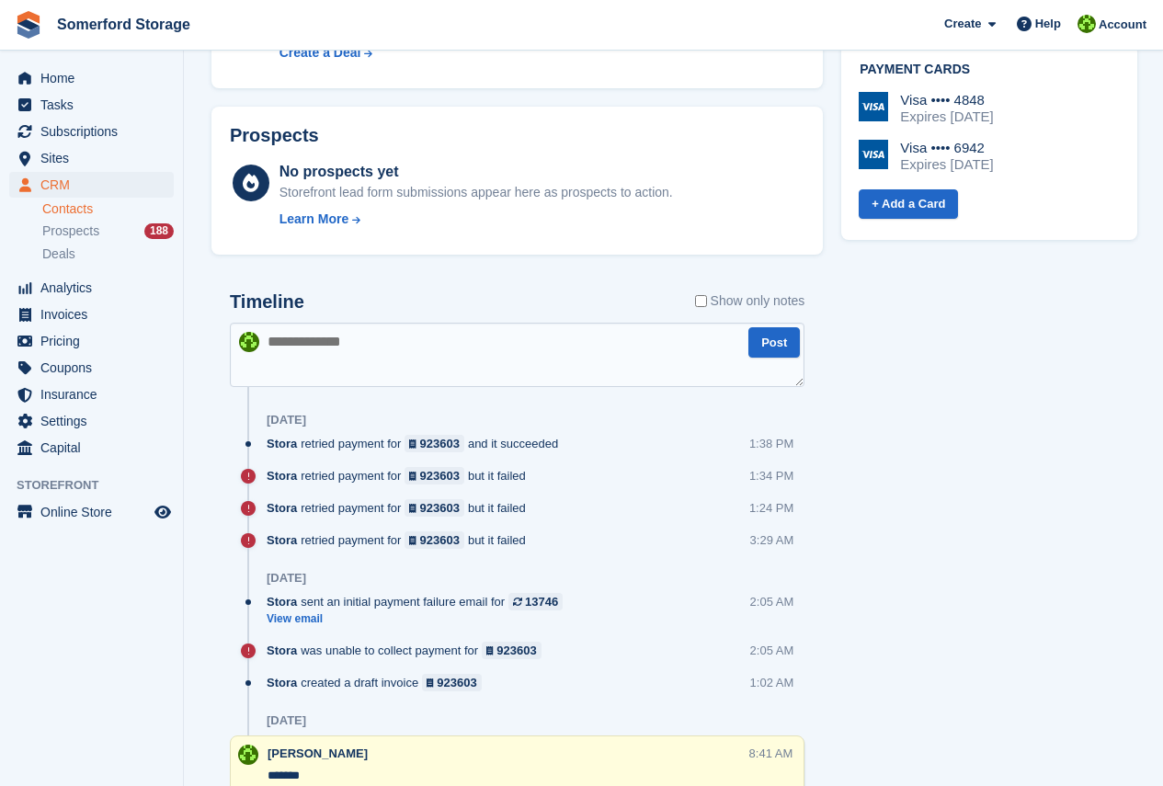
scroll to position [828, 0]
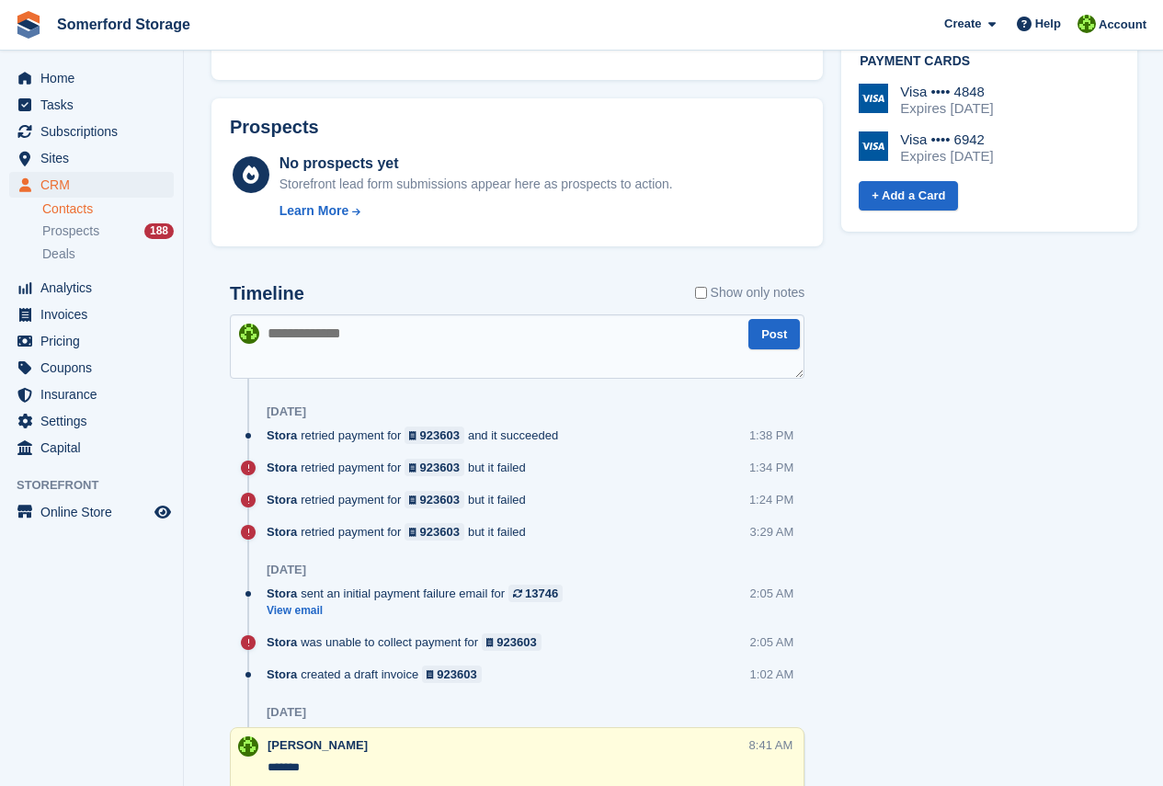
click at [430, 314] on textarea at bounding box center [517, 346] width 575 height 64
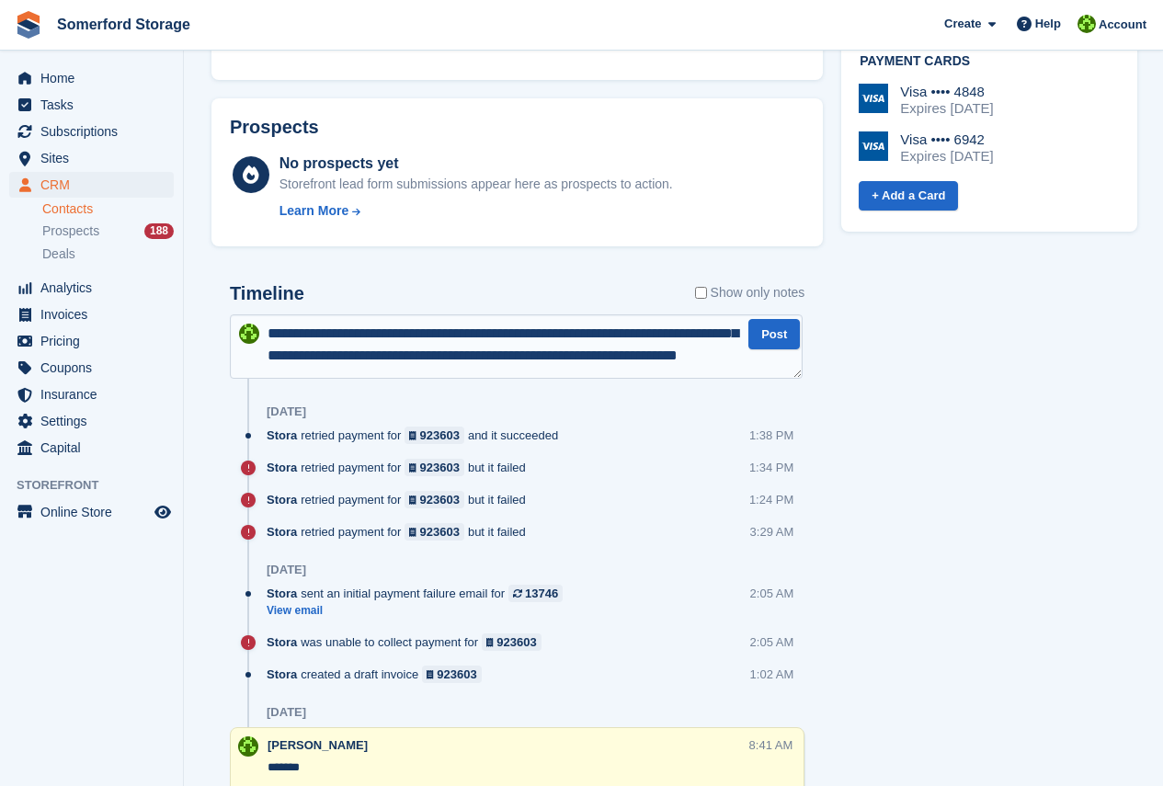
scroll to position [98, 0]
type textarea "**********"
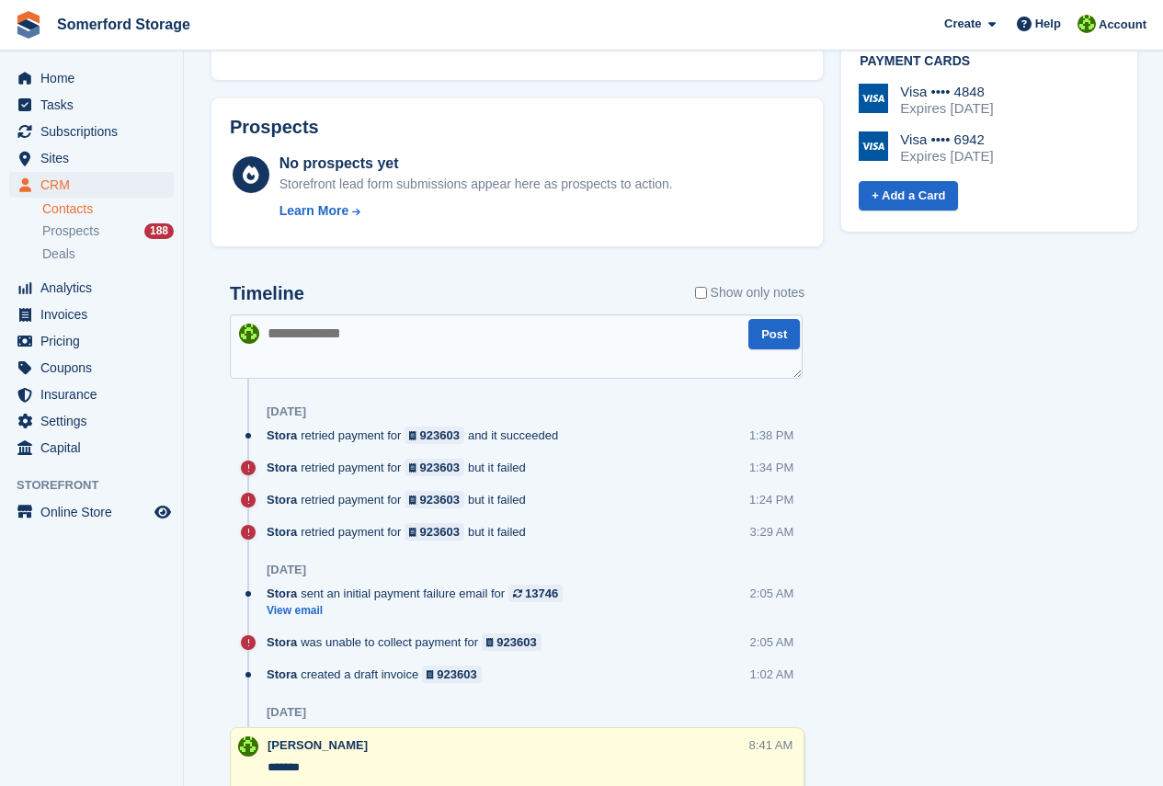
scroll to position [0, 0]
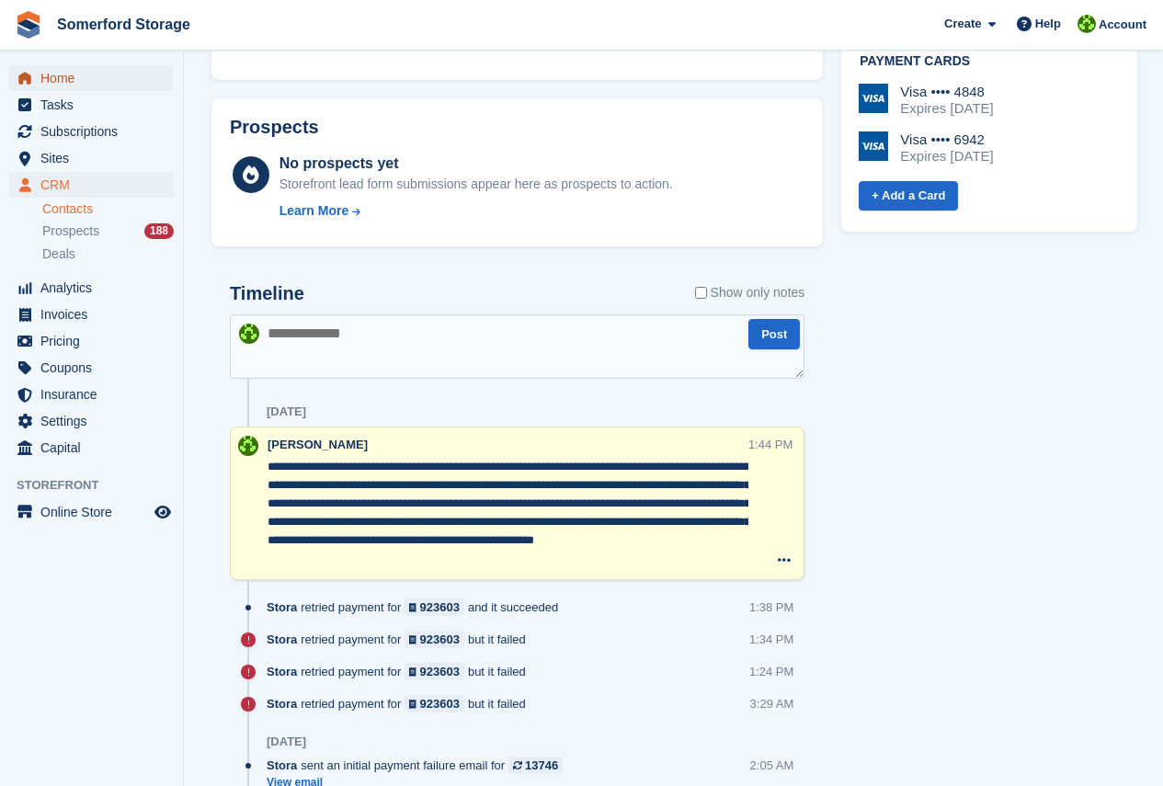
click at [69, 84] on span "Home" at bounding box center [95, 78] width 110 height 26
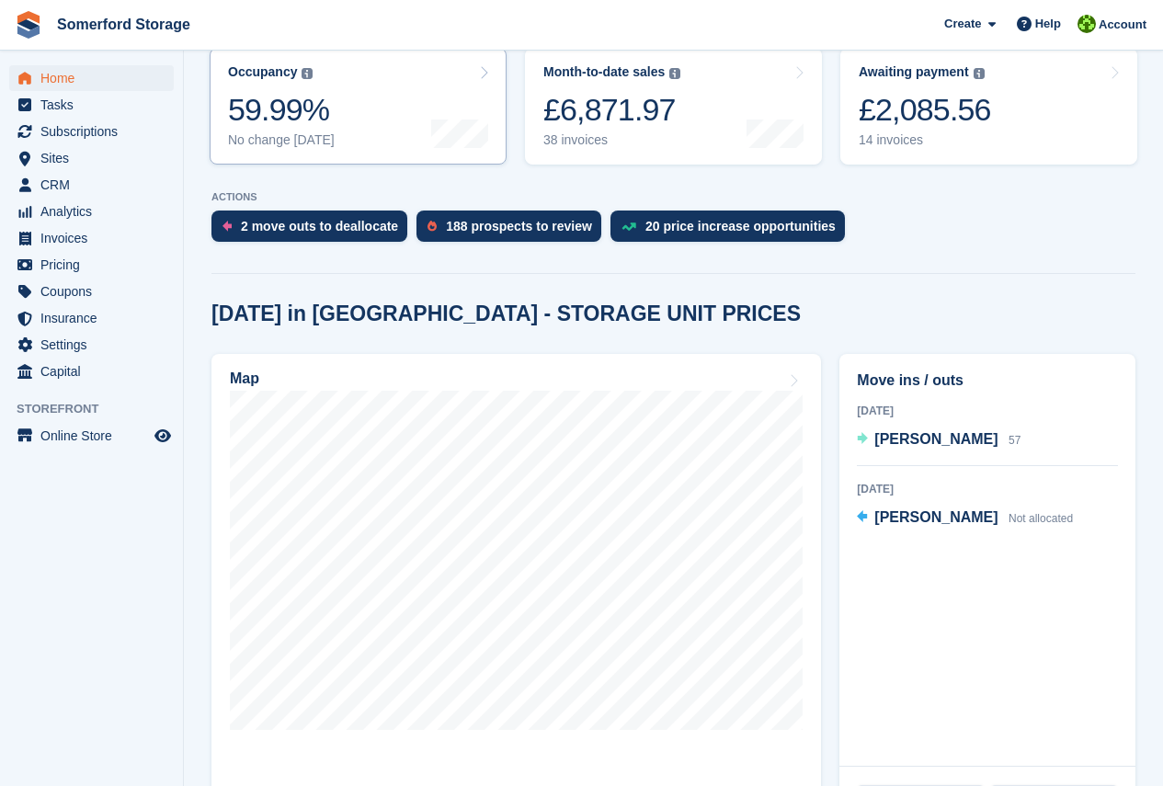
scroll to position [368, 0]
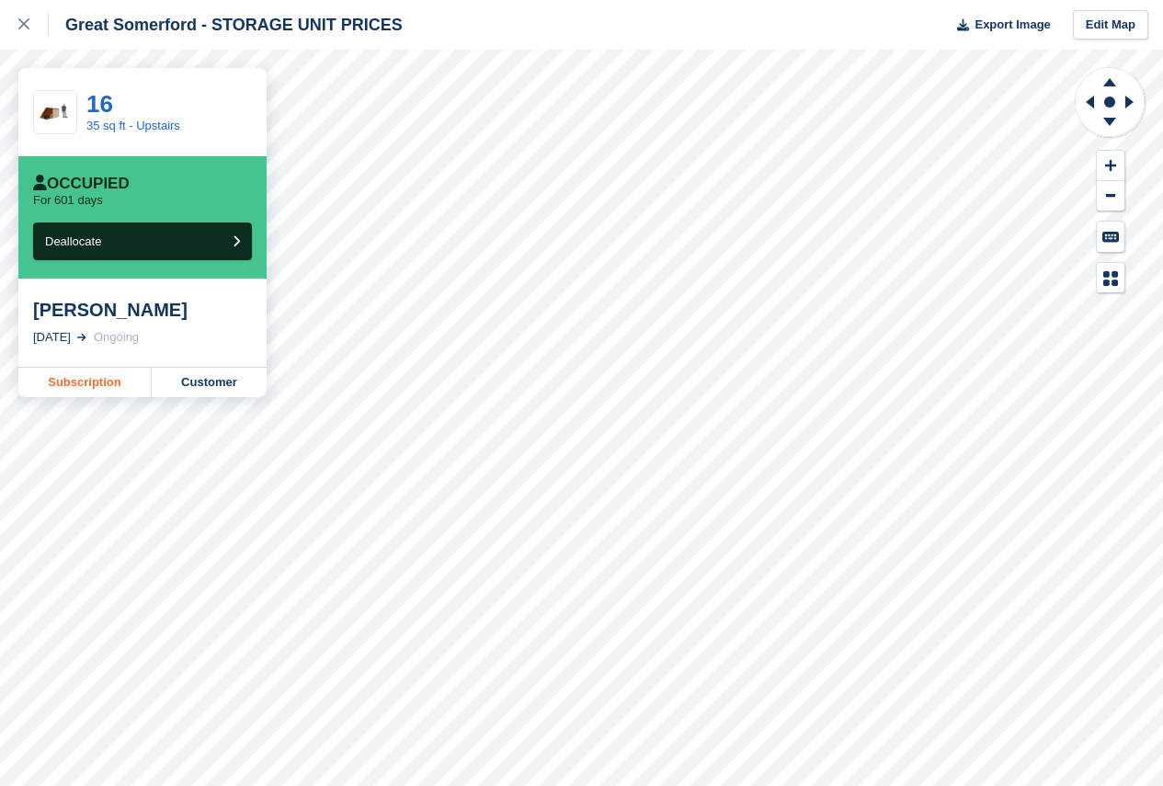
click at [98, 379] on link "Subscription" at bounding box center [84, 382] width 133 height 29
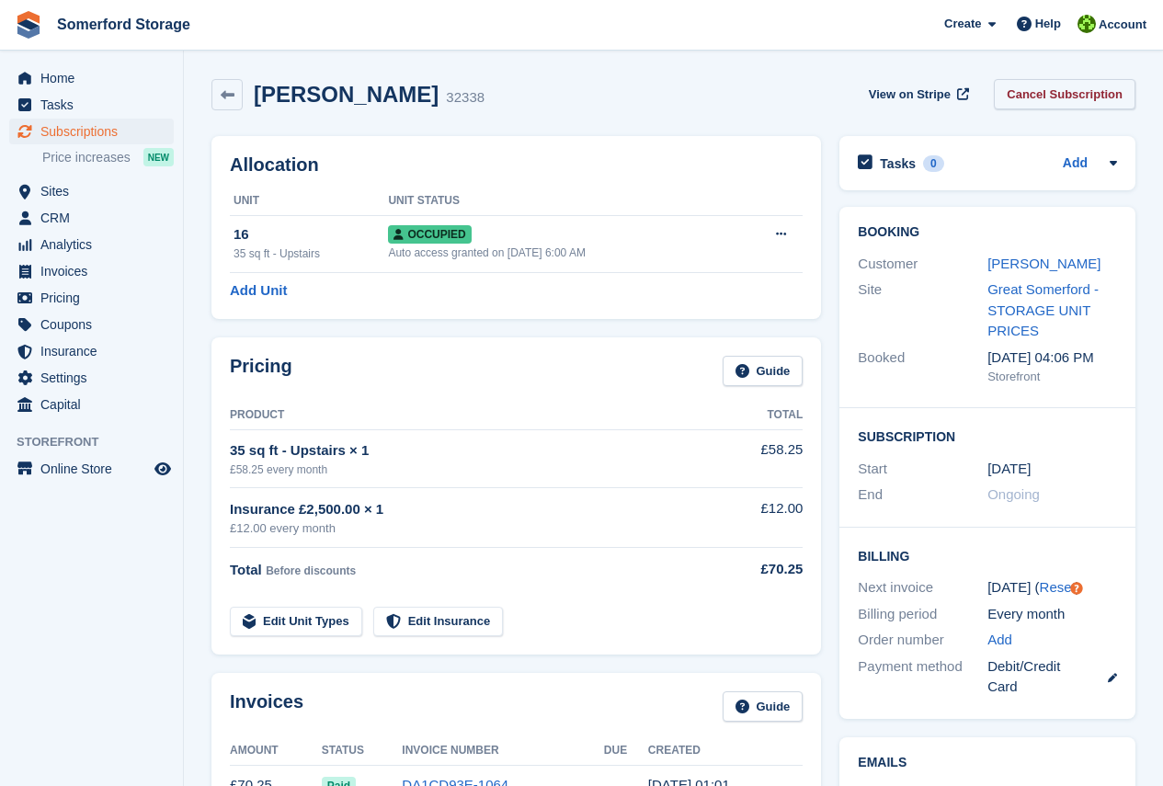
click at [1058, 86] on link "Cancel Subscription" at bounding box center [1065, 94] width 142 height 30
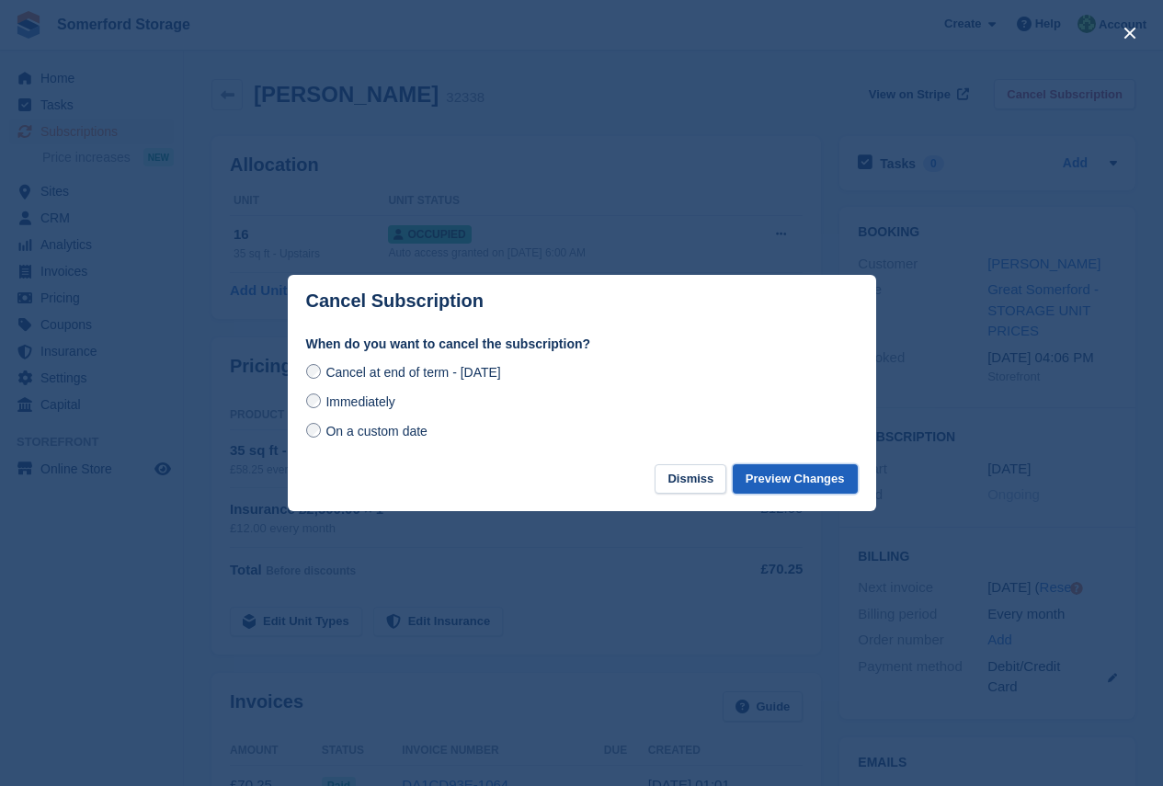
click at [795, 476] on button "Preview Changes" at bounding box center [795, 479] width 125 height 30
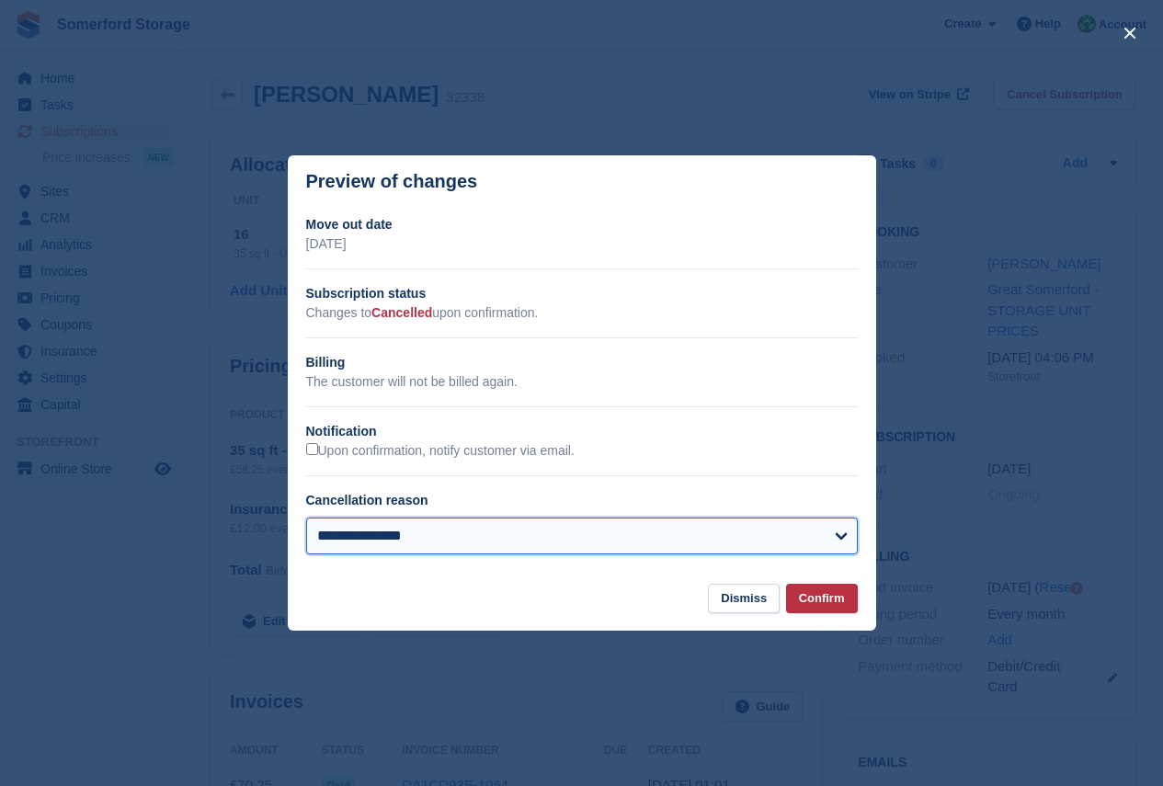
click at [718, 543] on select "**********" at bounding box center [582, 536] width 552 height 37
select select "**********"
click at [306, 519] on select "**********" at bounding box center [582, 536] width 552 height 37
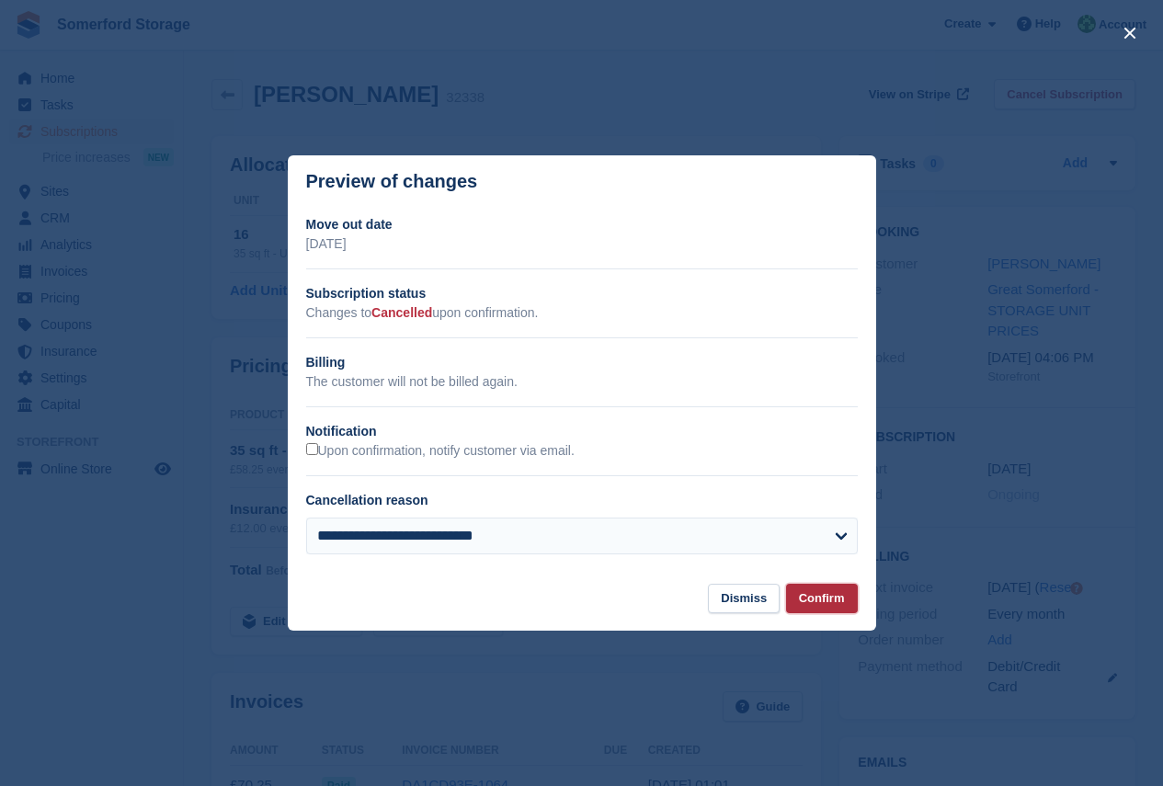
click at [831, 599] on button "Confirm" at bounding box center [822, 599] width 72 height 30
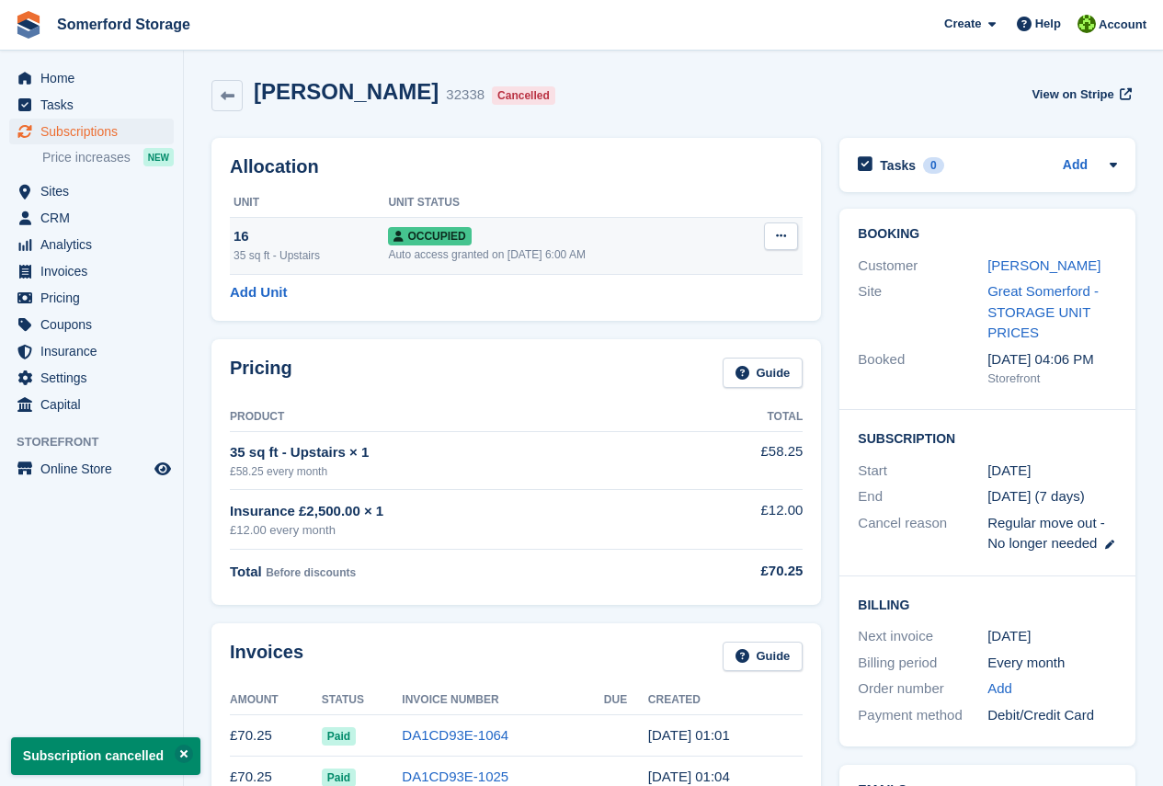
click at [771, 240] on button at bounding box center [781, 237] width 34 height 28
click at [679, 334] on p "Deallocate" at bounding box center [710, 336] width 160 height 24
